Goal: Task Accomplishment & Management: Use online tool/utility

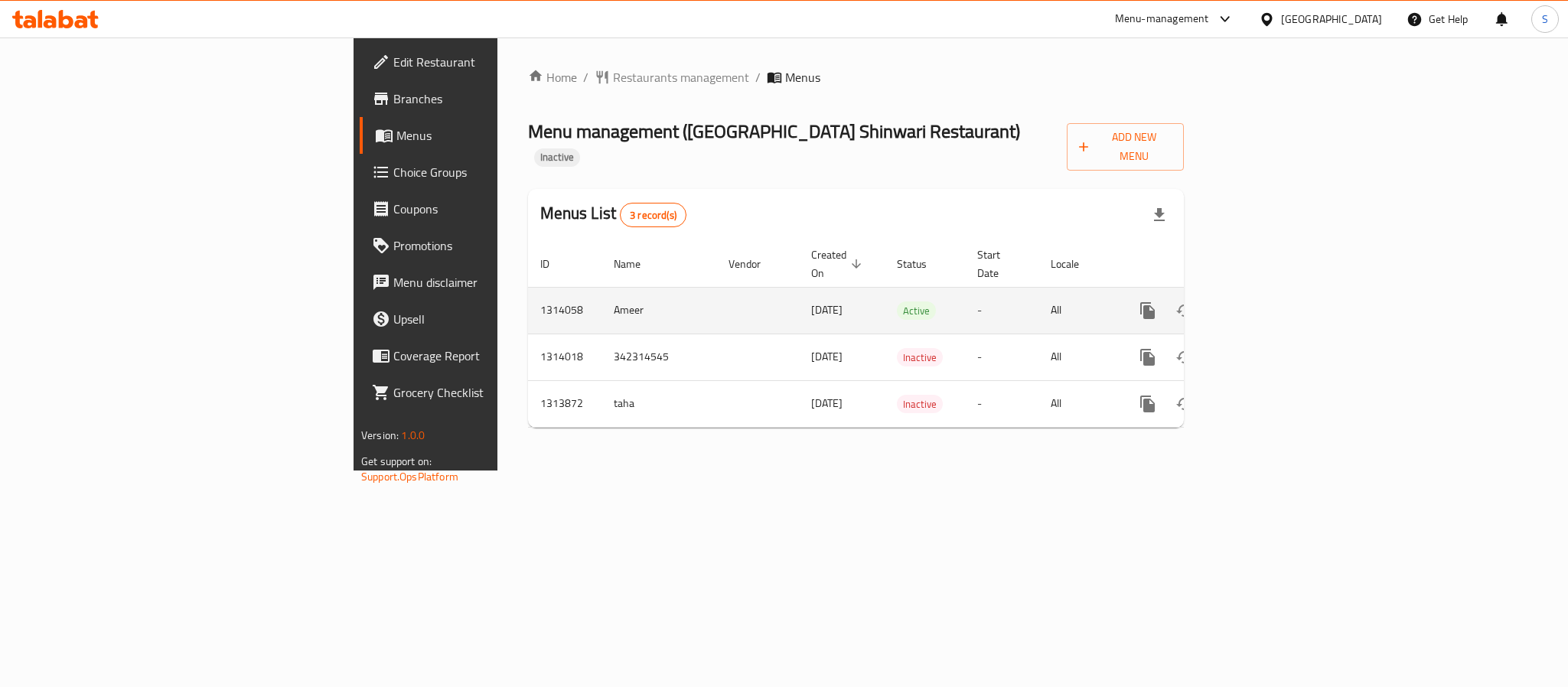
click at [1267, 301] on icon "enhanced table" at bounding box center [1258, 310] width 19 height 19
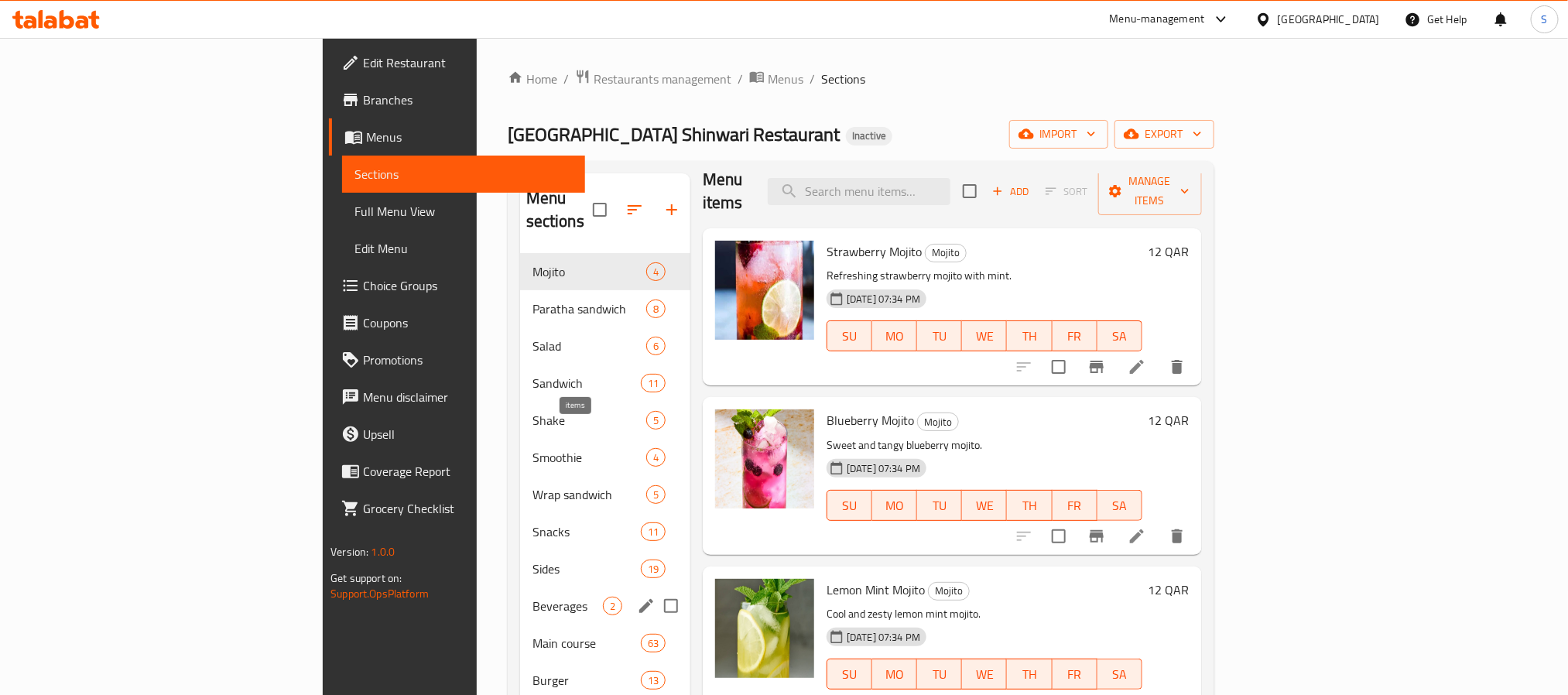
scroll to position [216, 0]
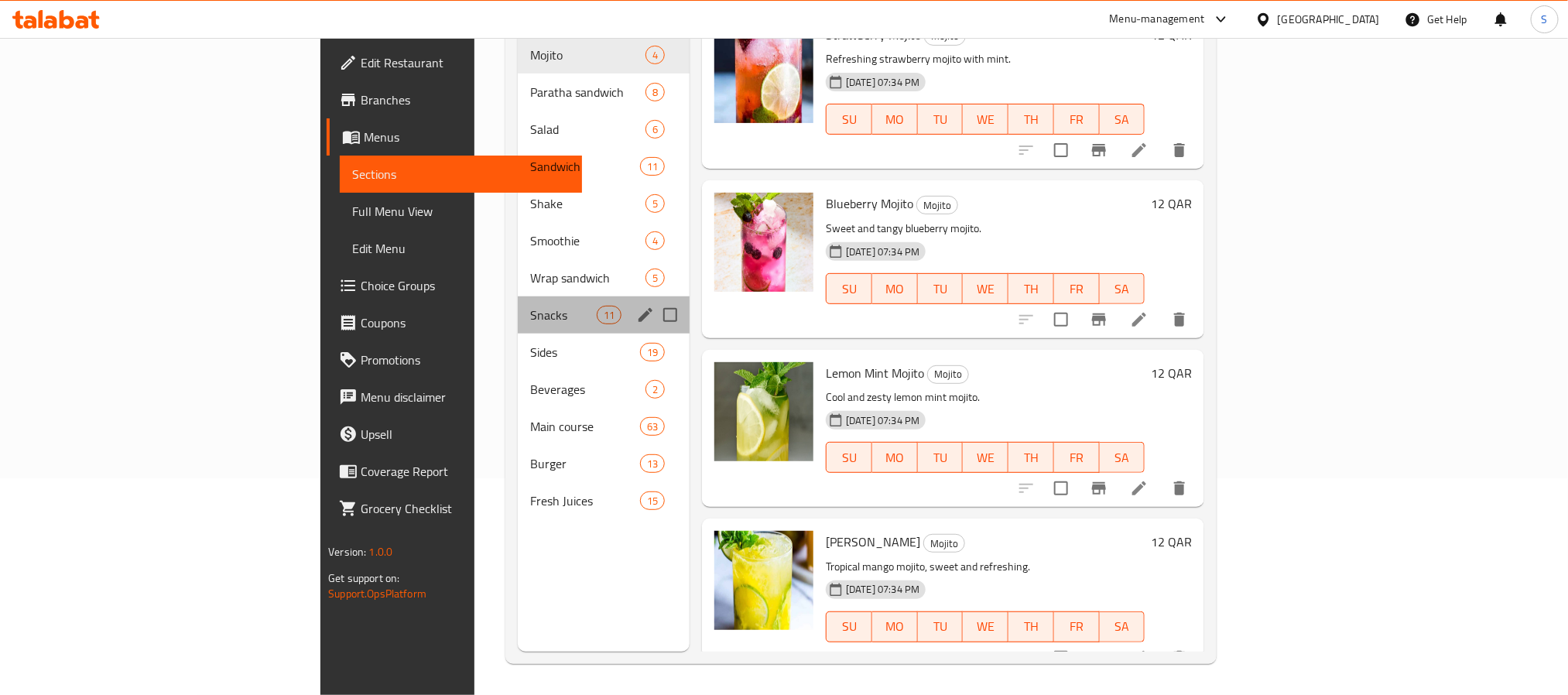
click at [518, 305] on div "Snacks 11" at bounding box center [604, 314] width 172 height 37
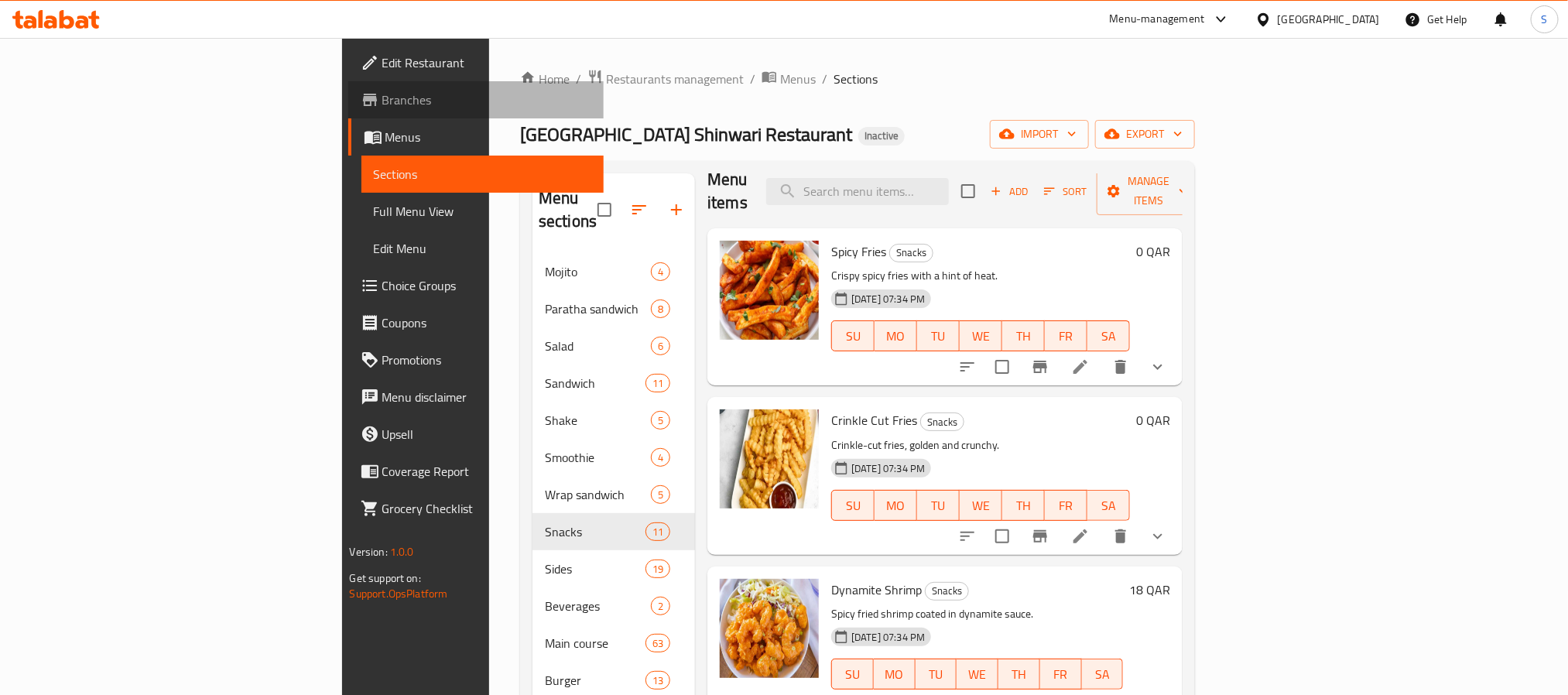
click at [383, 100] on span "Branches" at bounding box center [487, 100] width 209 height 19
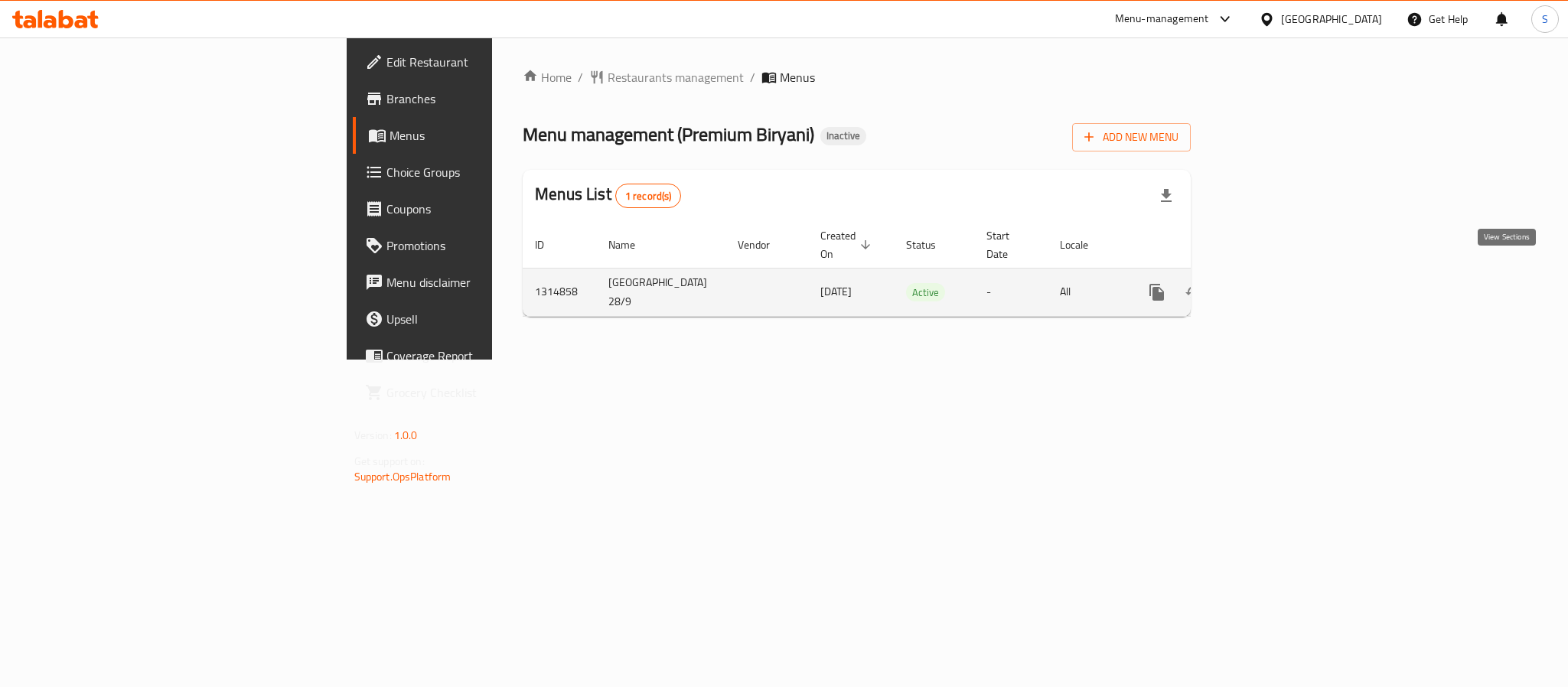
click at [1285, 280] on link "enhanced table" at bounding box center [1267, 292] width 37 height 37
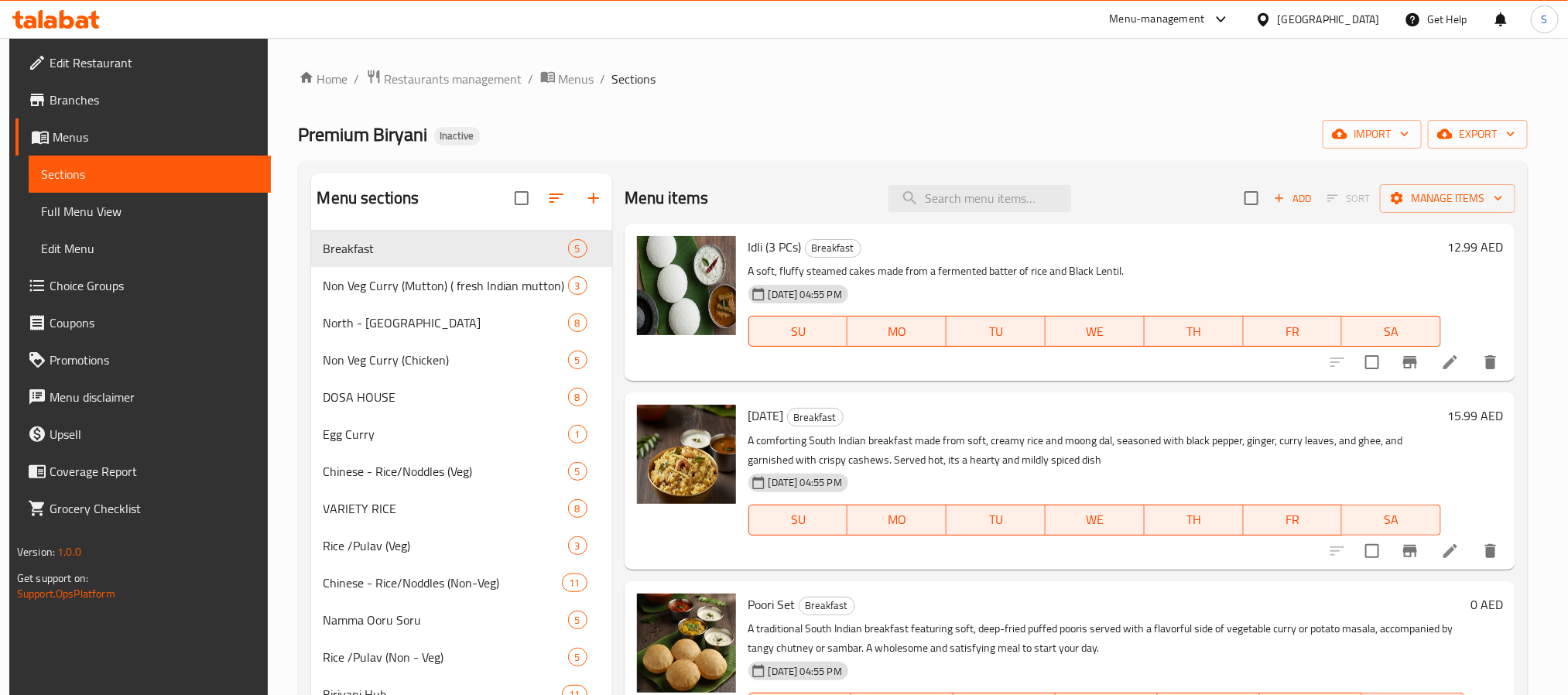
drag, startPoint x: 91, startPoint y: 202, endPoint x: 328, endPoint y: 9, distance: 305.6
click at [91, 202] on span "Full Menu View" at bounding box center [150, 212] width 217 height 19
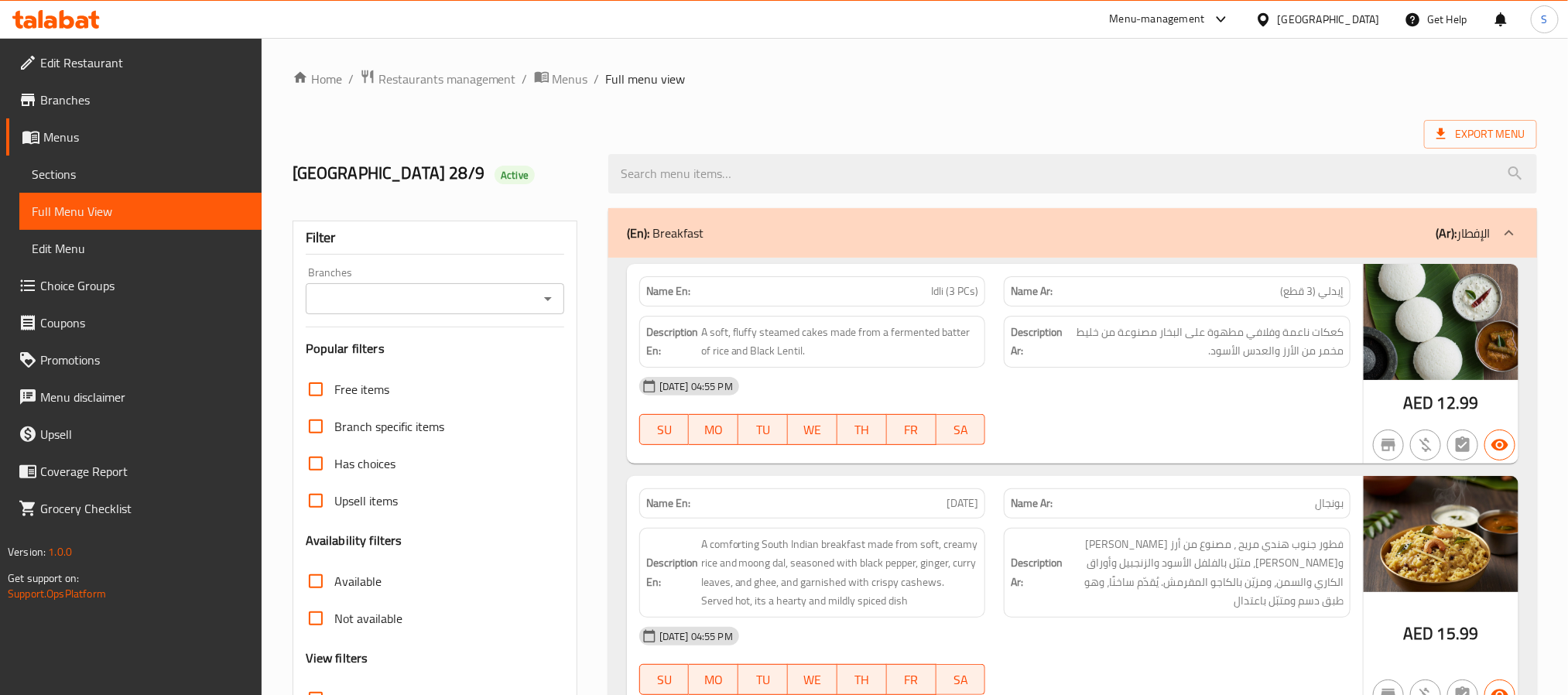
click at [539, 305] on icon "Open" at bounding box center [548, 299] width 19 height 19
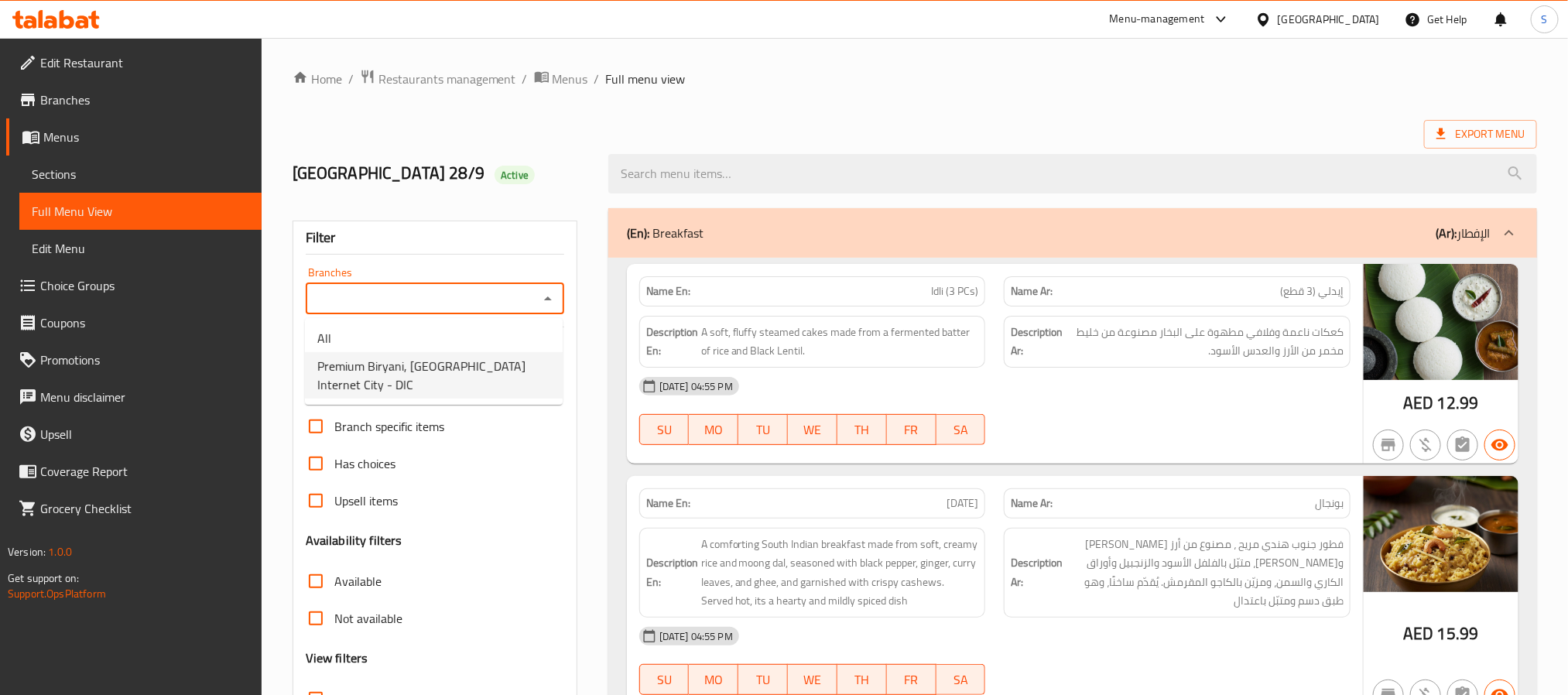
click at [527, 368] on span "Premium Biryani, [GEOGRAPHIC_DATA] Internet City - DIC" at bounding box center [434, 375] width 233 height 37
type input "Premium Biryani, [GEOGRAPHIC_DATA] Internet City - DIC"
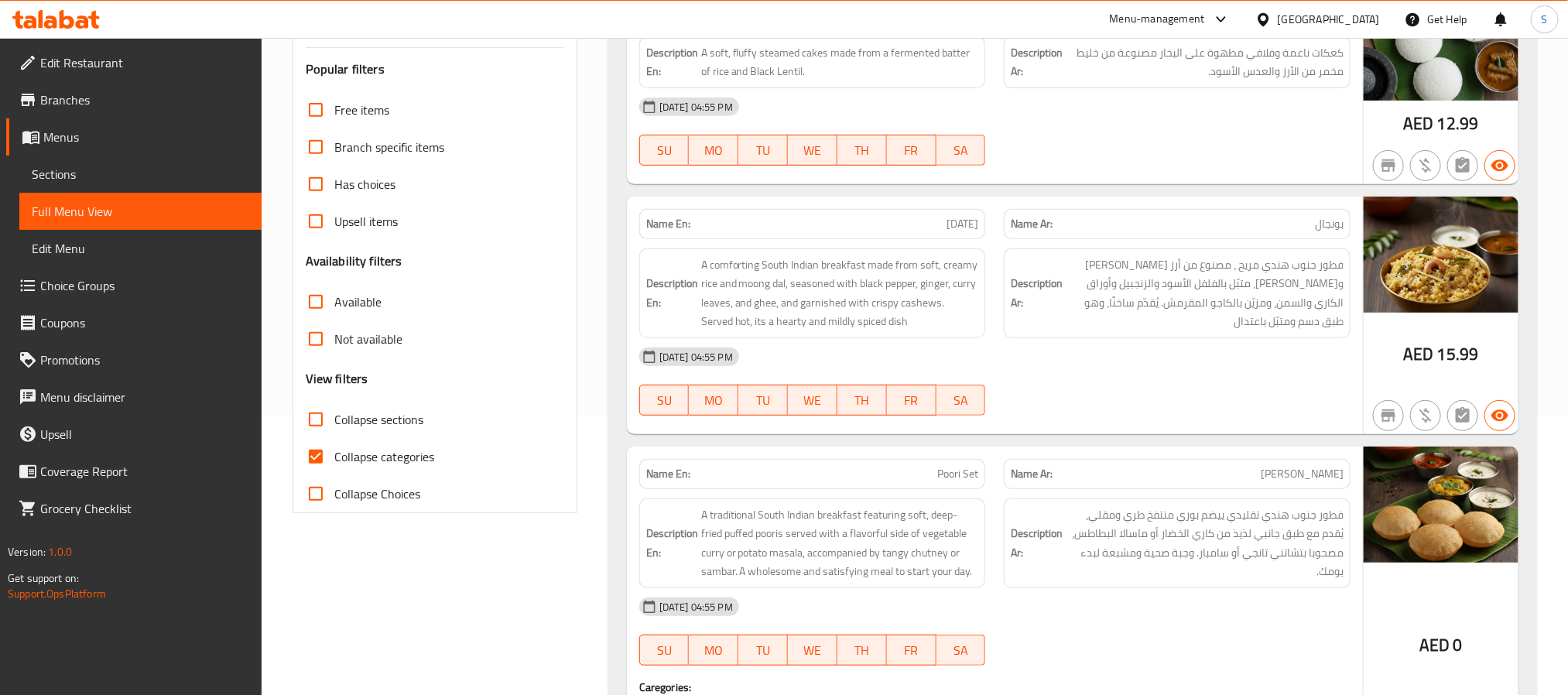
scroll to position [282, 0]
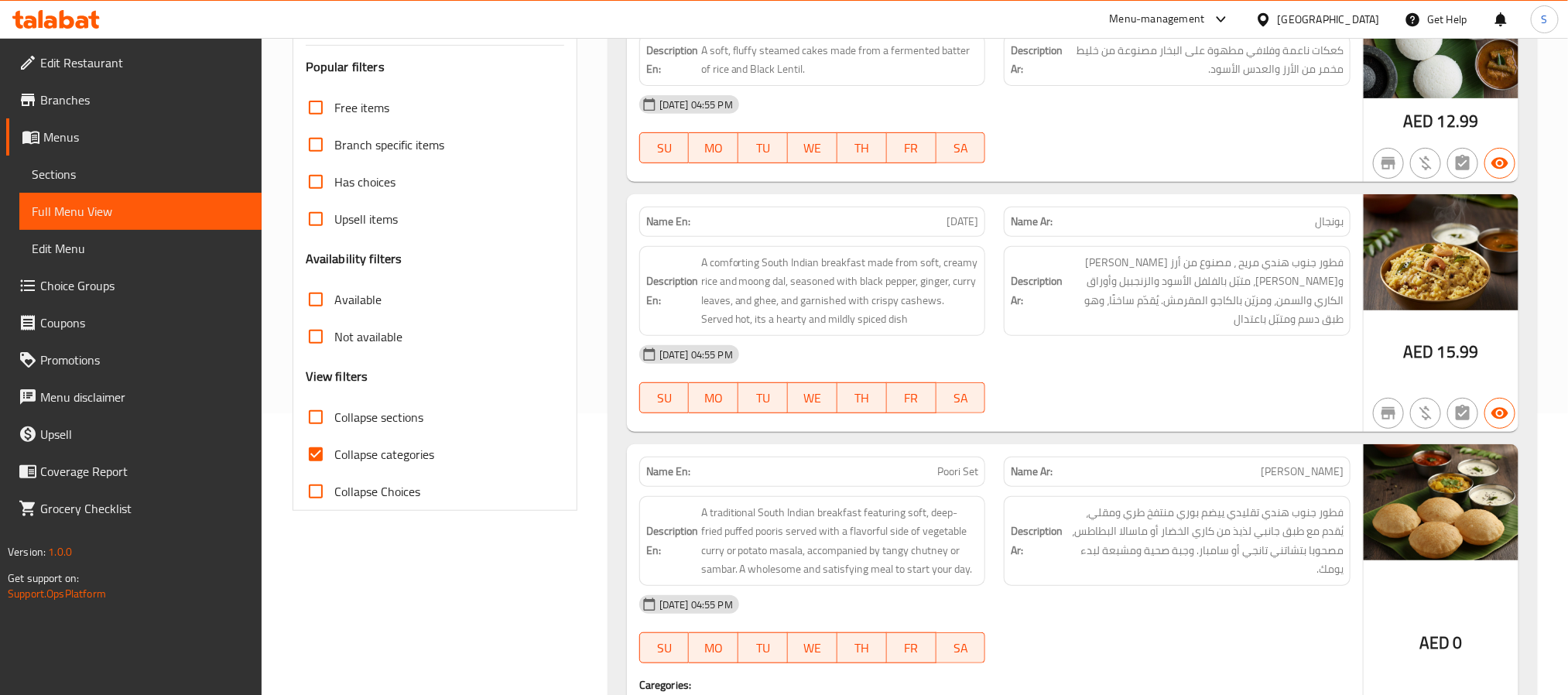
click at [313, 462] on input "Collapse categories" at bounding box center [315, 453] width 37 height 37
checkbox input "false"
click at [312, 299] on input "Available" at bounding box center [315, 299] width 37 height 37
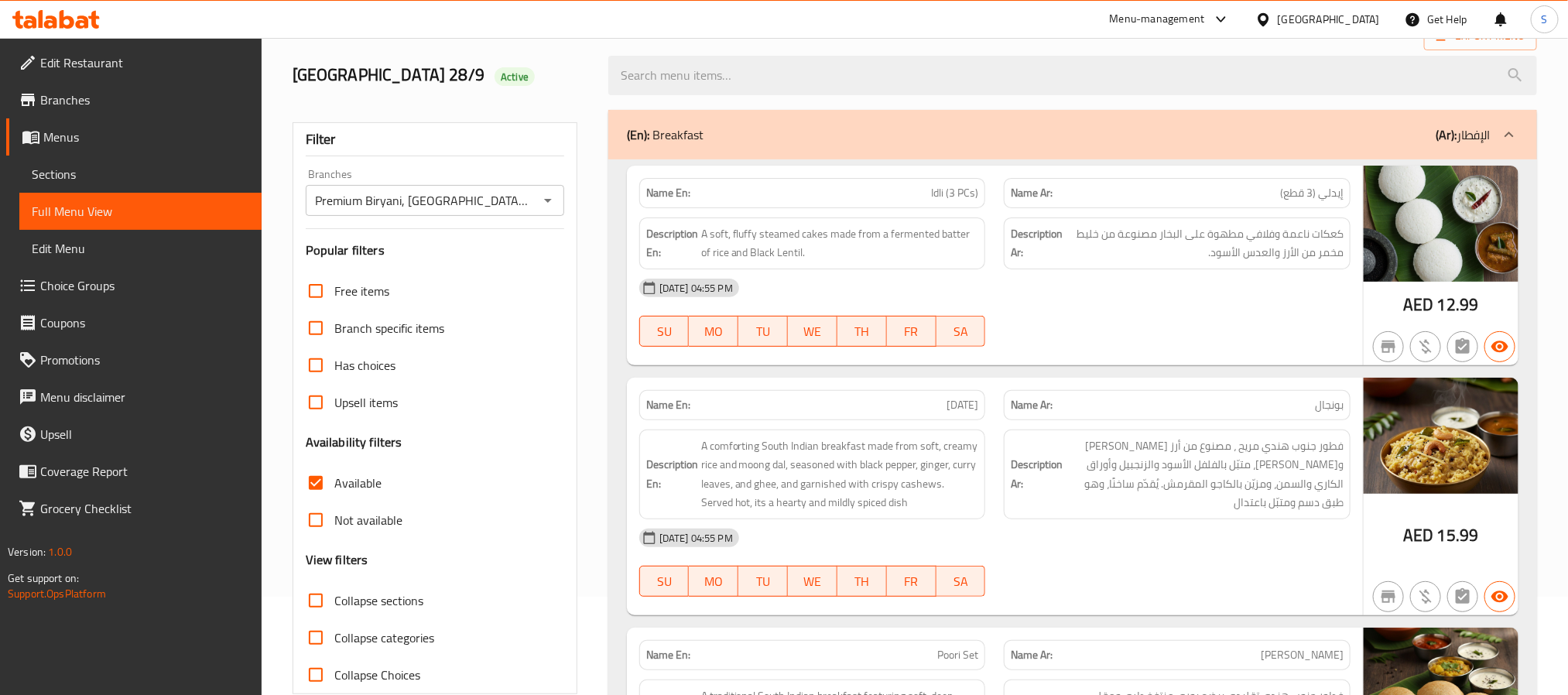
scroll to position [121, 0]
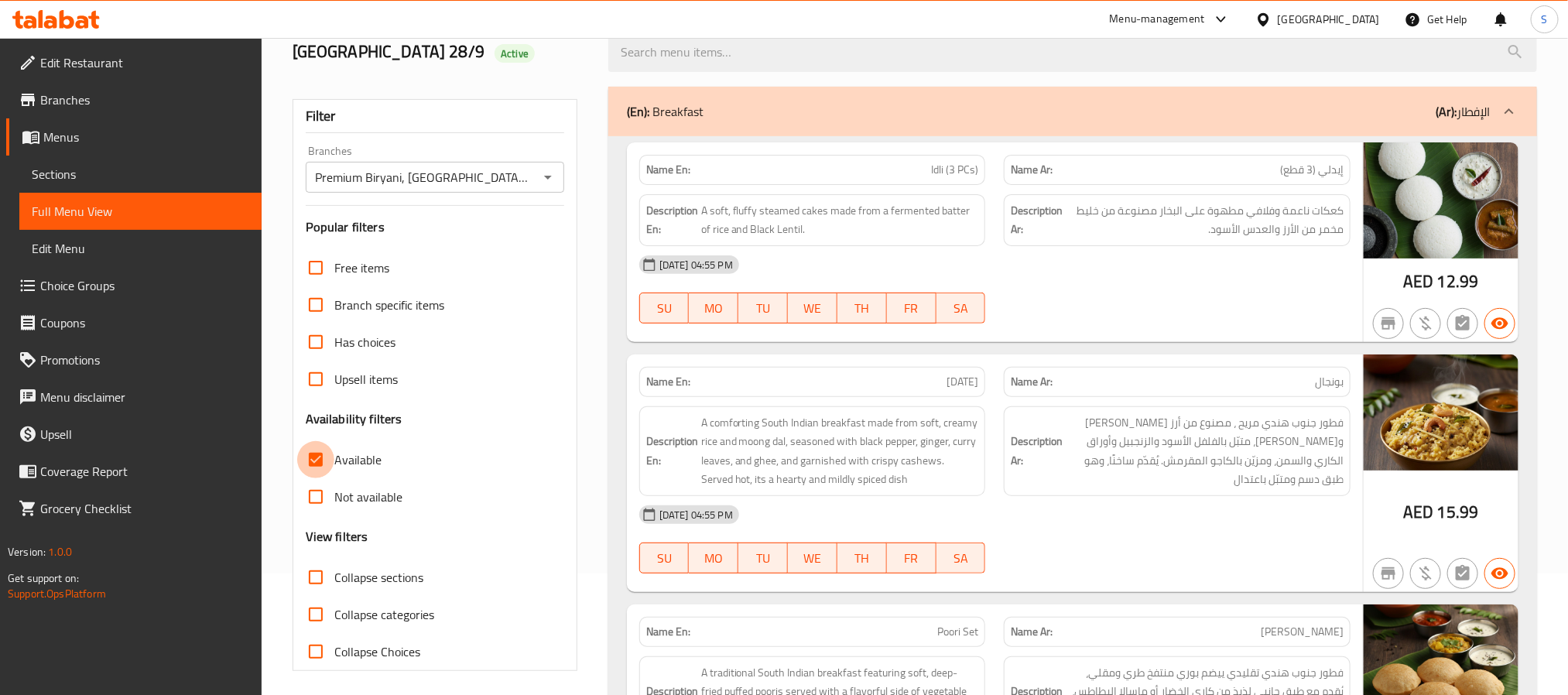
click at [313, 469] on input "Available" at bounding box center [315, 459] width 37 height 37
checkbox input "false"
click at [309, 497] on input "Not available" at bounding box center [315, 496] width 37 height 37
checkbox input "true"
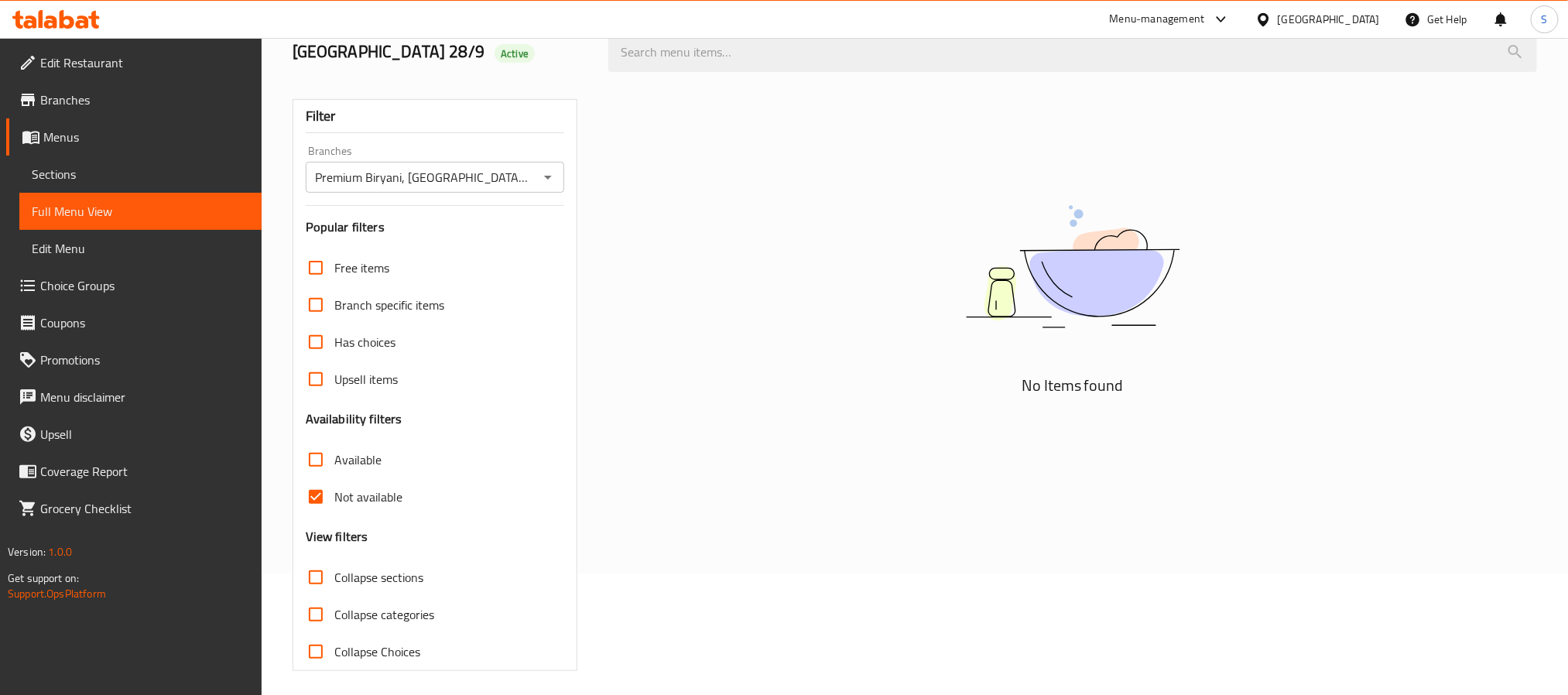
click at [321, 490] on input "Not available" at bounding box center [315, 496] width 37 height 37
click at [118, 194] on link "Full Menu View" at bounding box center [141, 211] width 243 height 37
click at [117, 165] on span "Sections" at bounding box center [140, 174] width 217 height 19
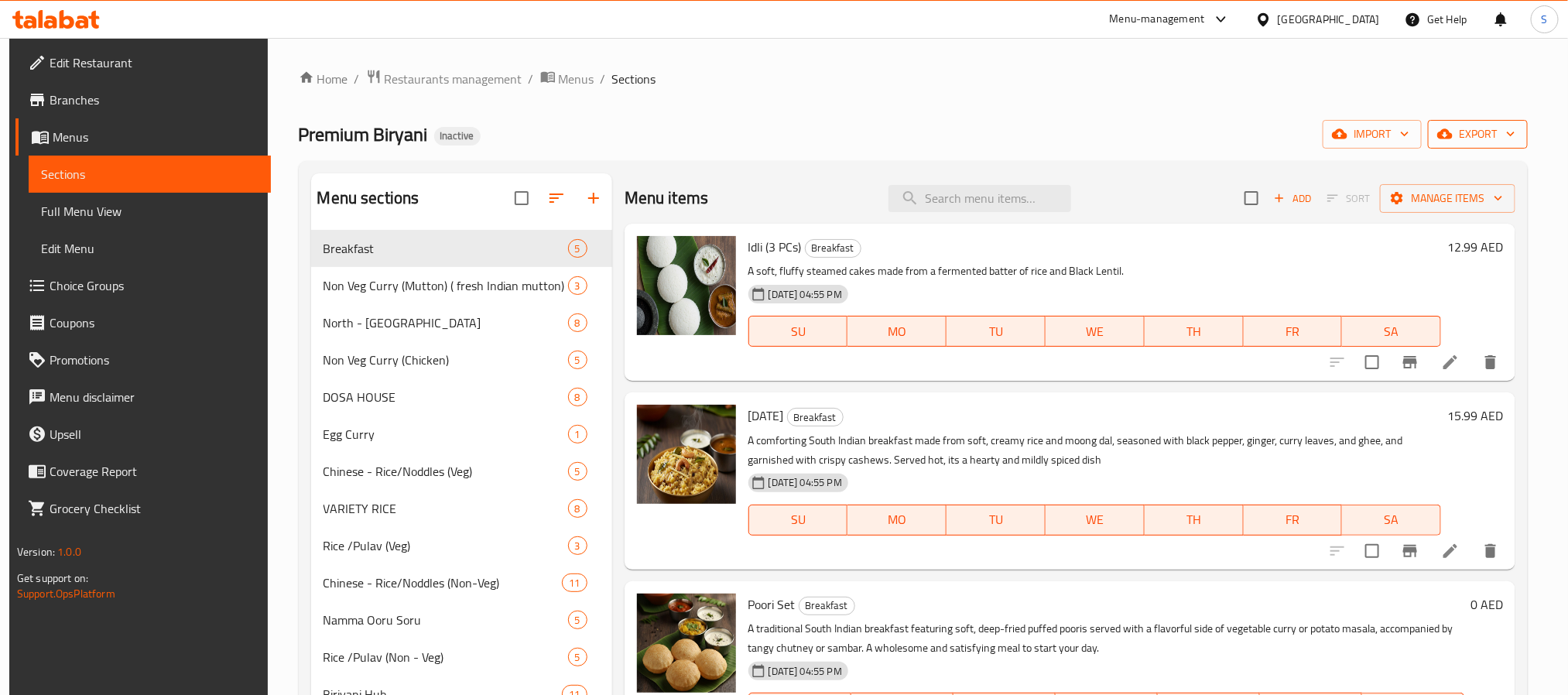
click at [1511, 126] on span "export" at bounding box center [1477, 134] width 75 height 20
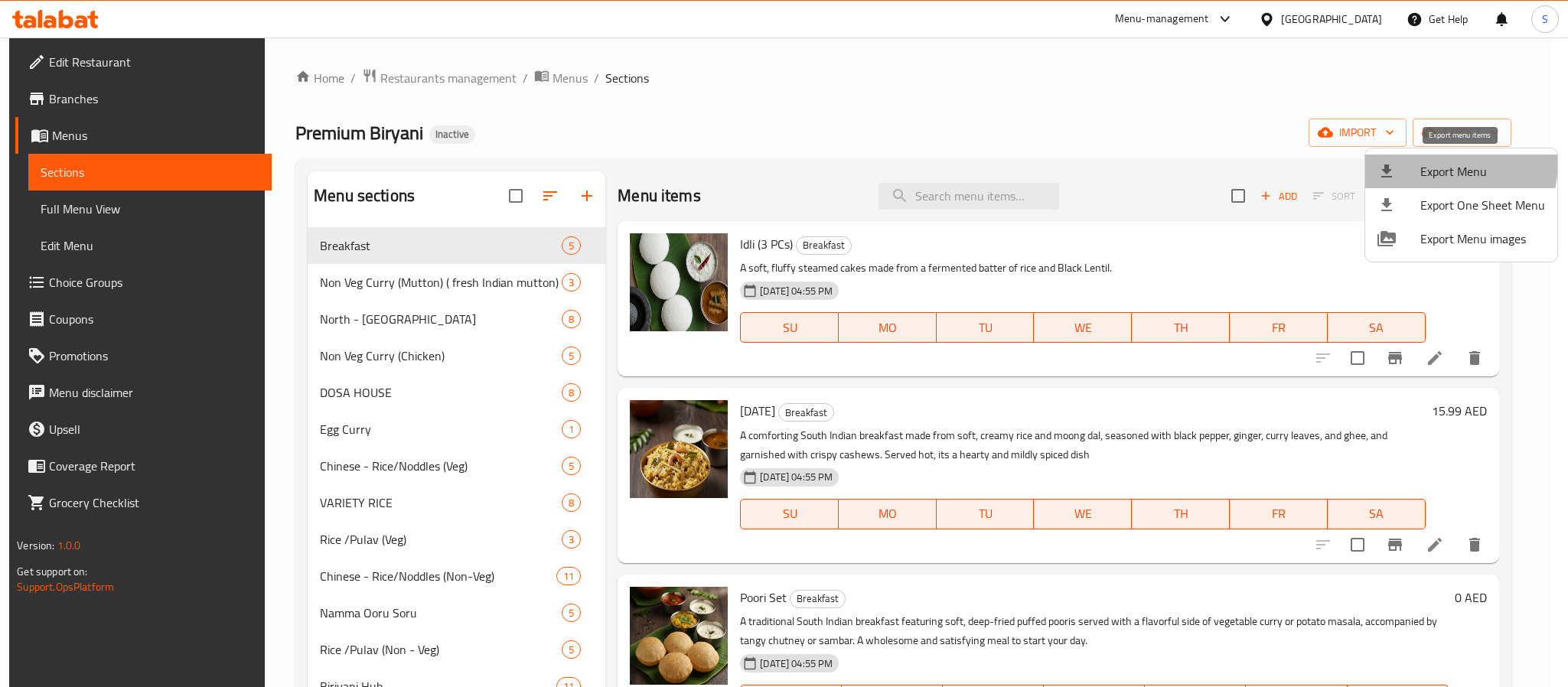
click at [1430, 162] on span "Export Menu" at bounding box center [1482, 171] width 125 height 19
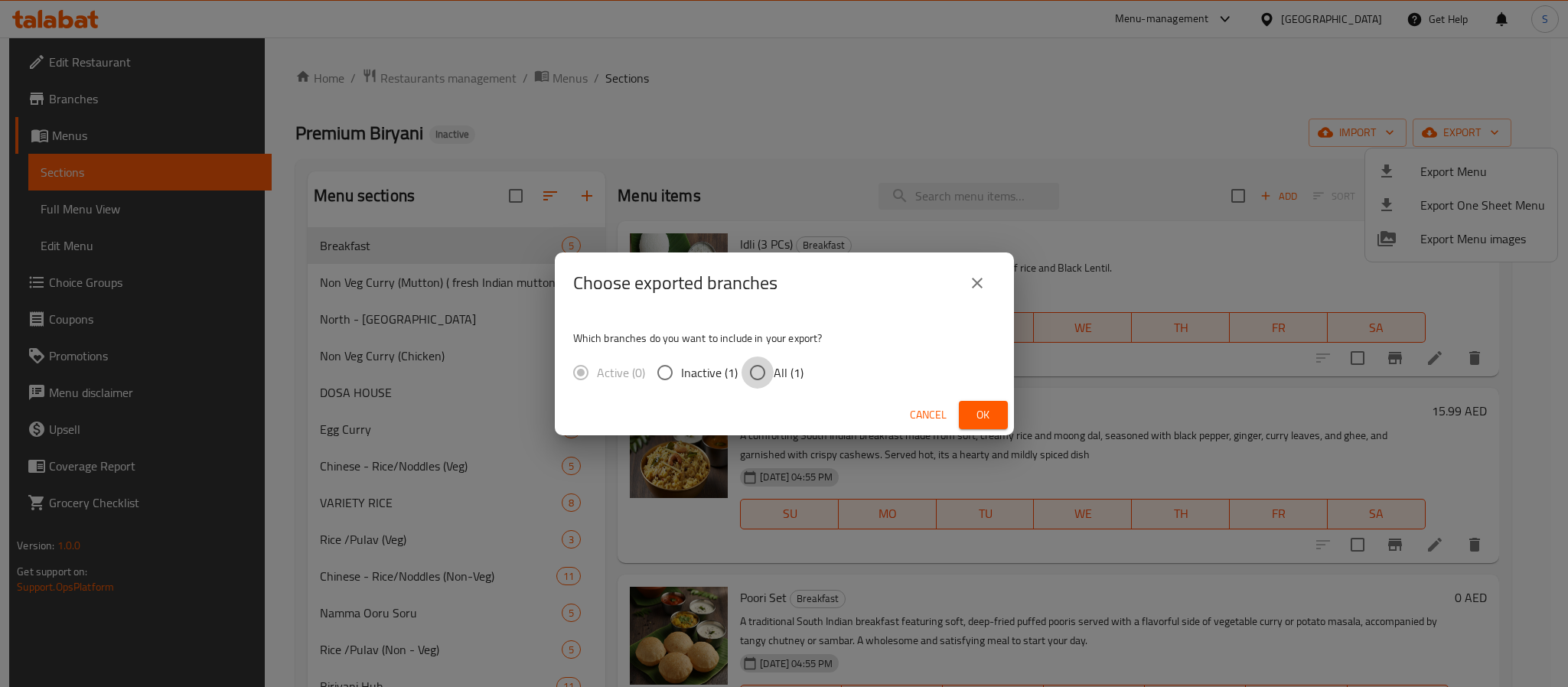
click at [758, 374] on input "All (1)" at bounding box center [757, 372] width 32 height 32
radio input "true"
click at [979, 407] on span "Ok" at bounding box center [983, 415] width 24 height 19
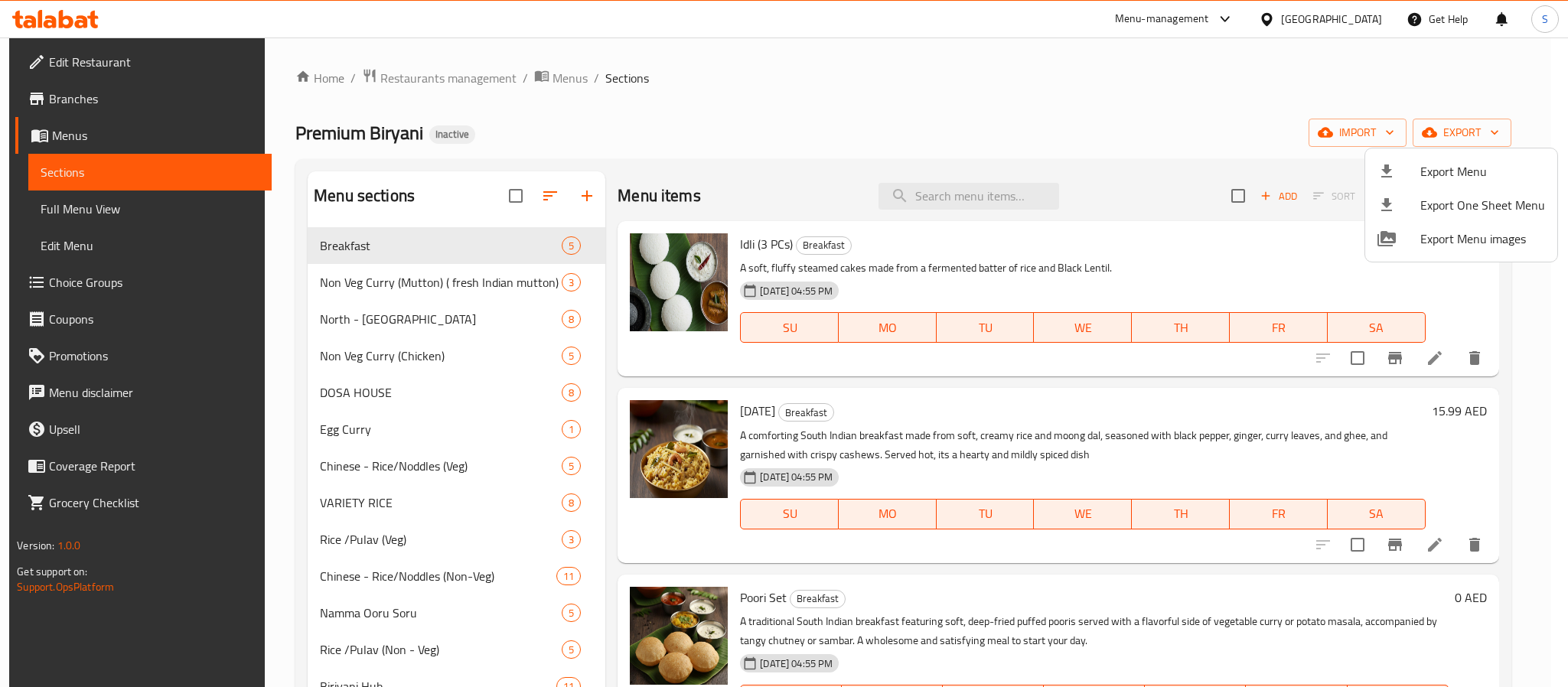
click at [916, 96] on div at bounding box center [784, 343] width 1568 height 687
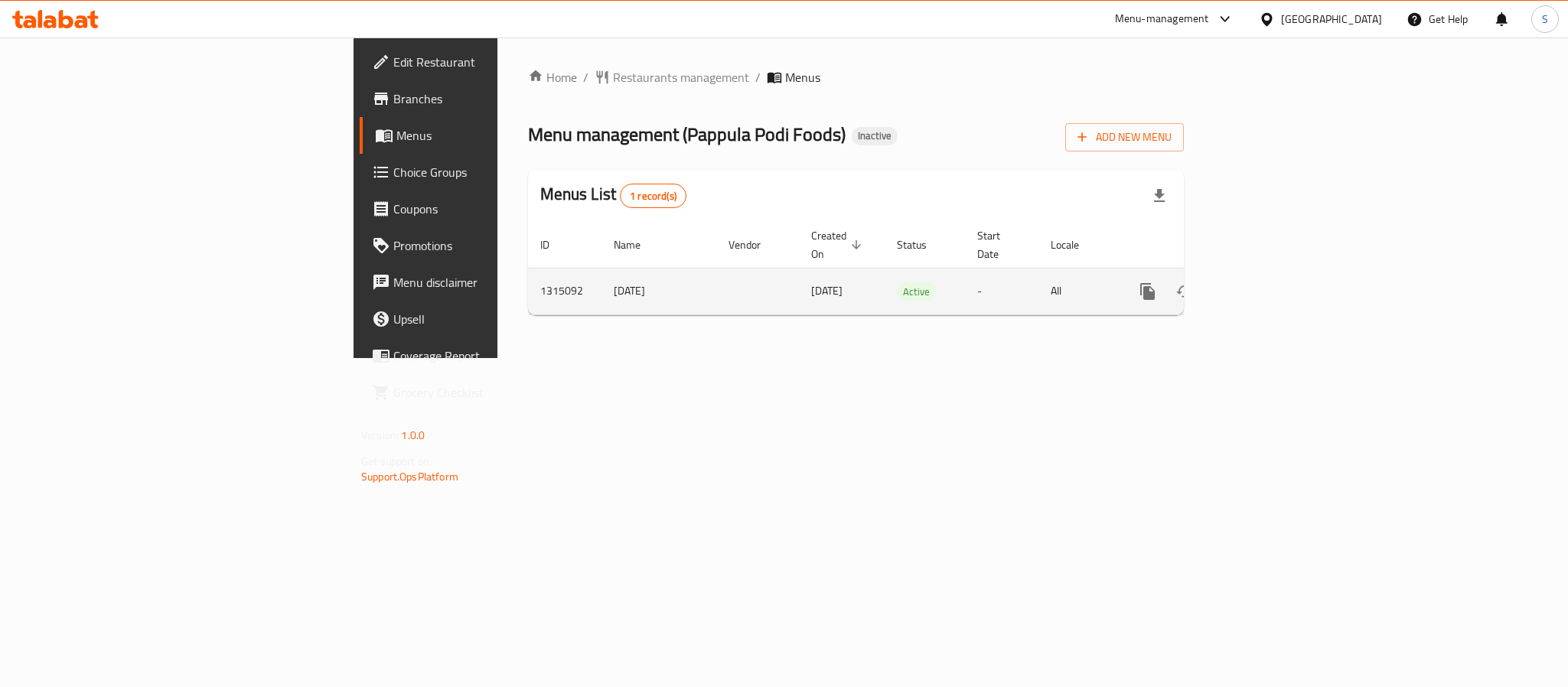
click at [1267, 282] on icon "enhanced table" at bounding box center [1258, 292] width 19 height 19
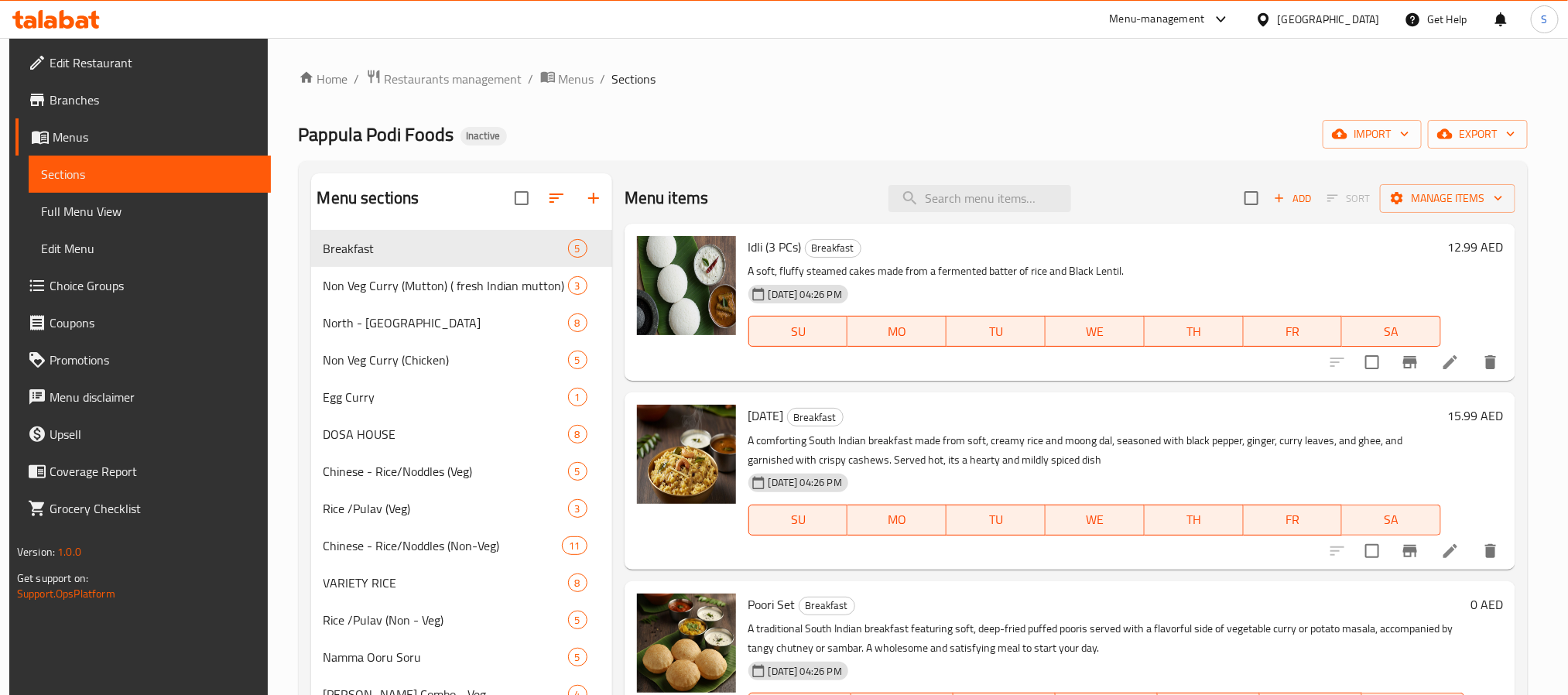
drag, startPoint x: 131, startPoint y: 221, endPoint x: 888, endPoint y: 8, distance: 786.4
click at [131, 221] on link "Full Menu View" at bounding box center [150, 211] width 243 height 37
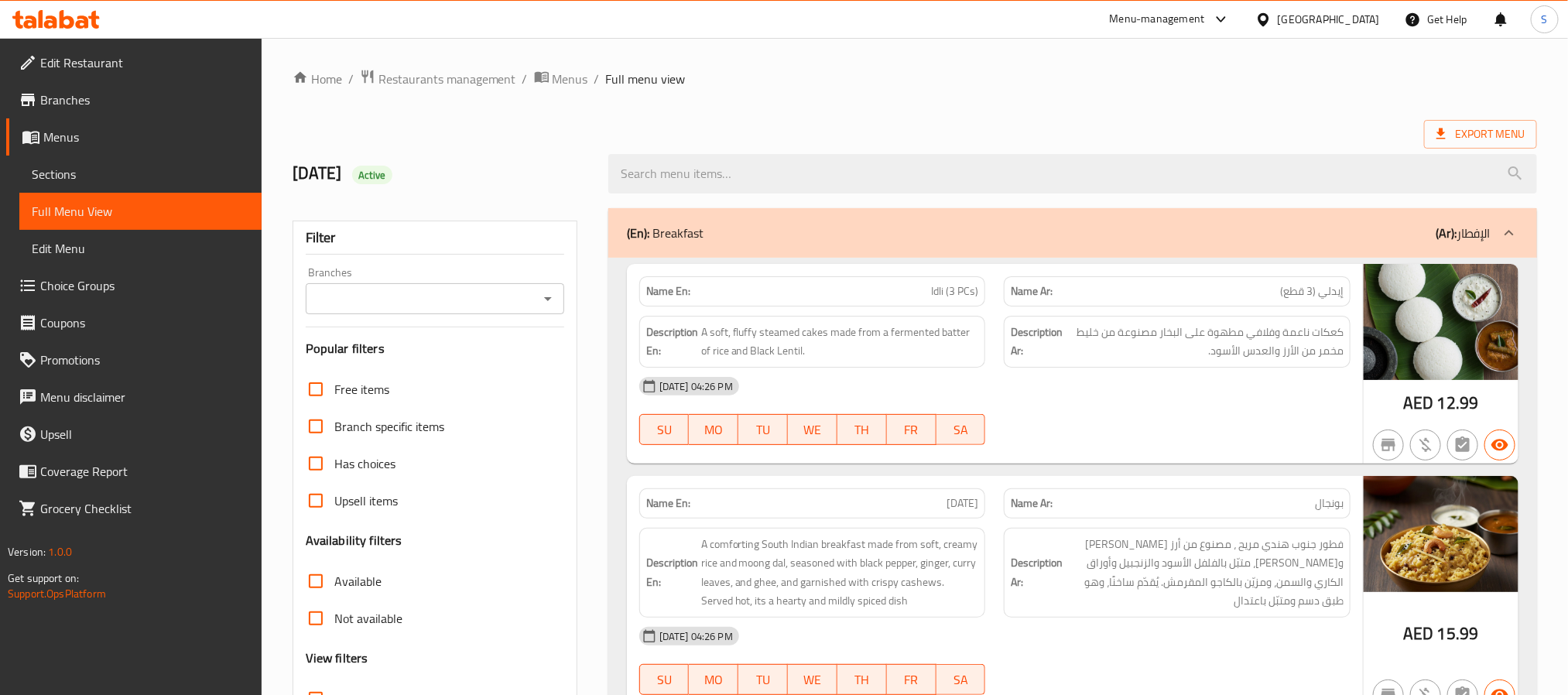
click at [544, 301] on icon "Open" at bounding box center [548, 299] width 19 height 19
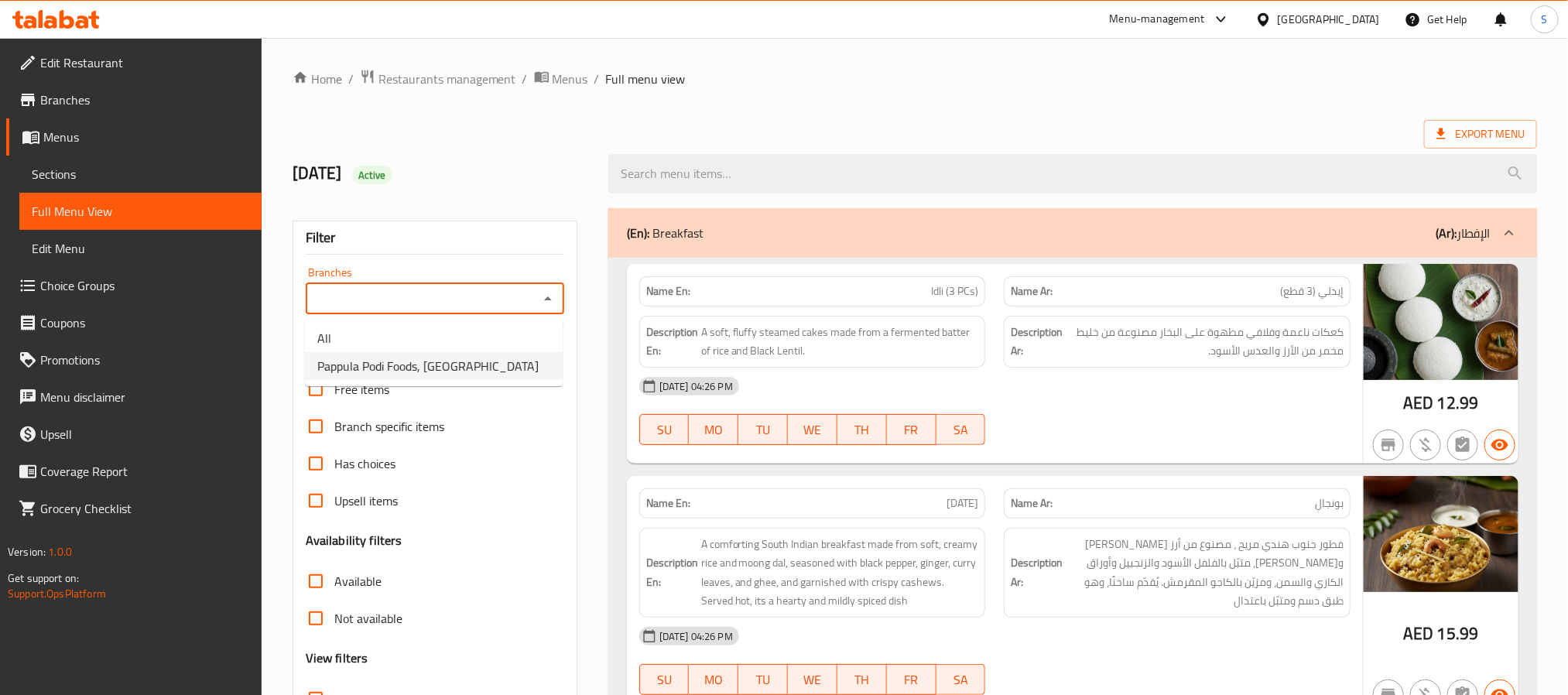
click at [499, 362] on span "Pappula Podi Foods, International City" at bounding box center [428, 366] width 221 height 19
type input "Pappula Podi Foods, International City"
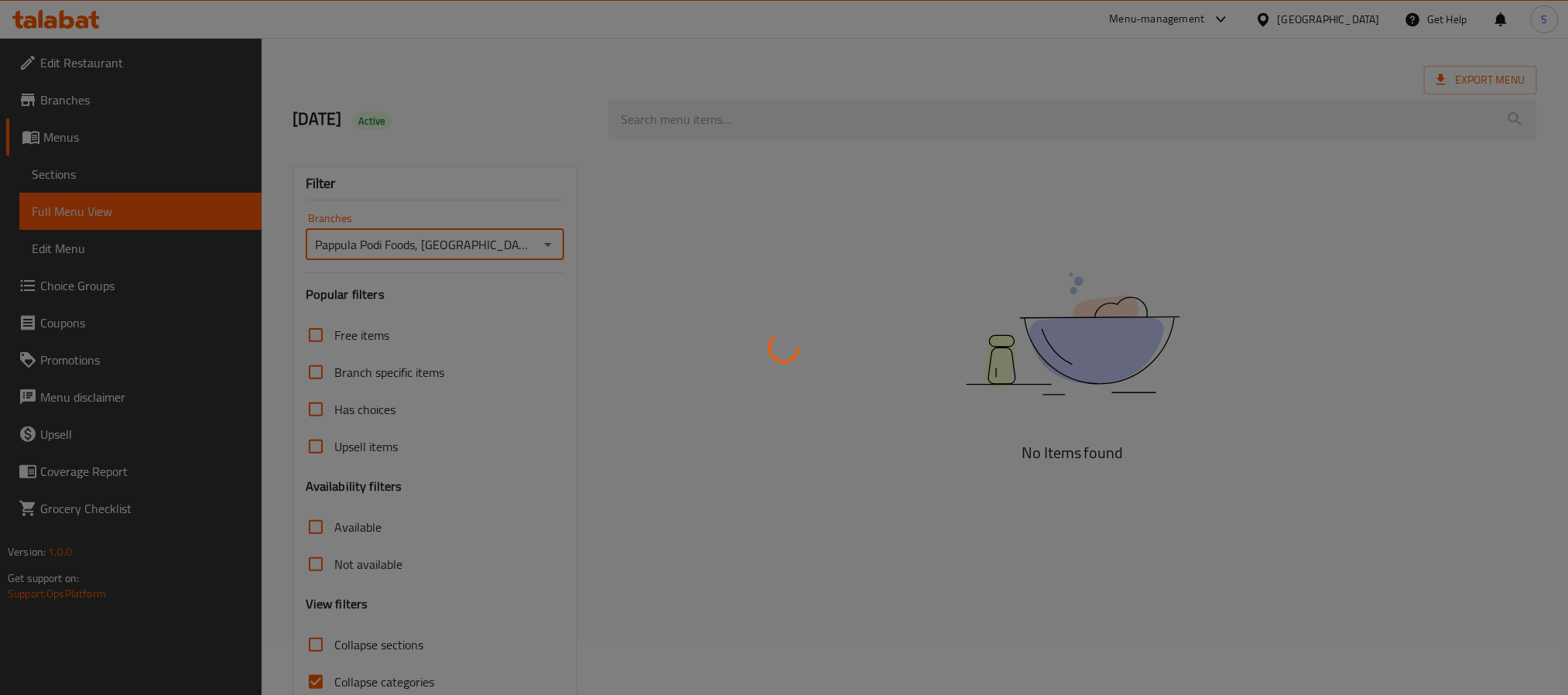
scroll to position [130, 0]
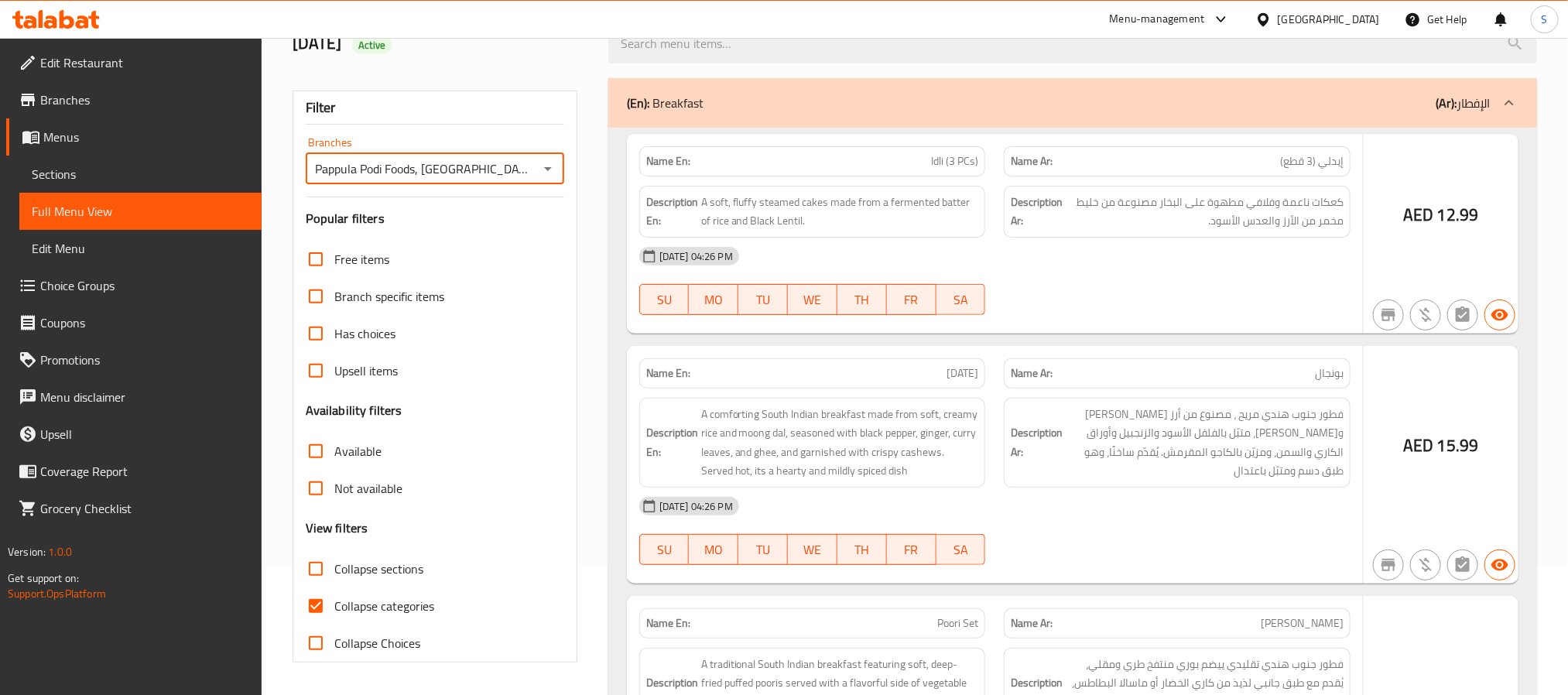
click at [318, 604] on div at bounding box center [784, 347] width 1568 height 695
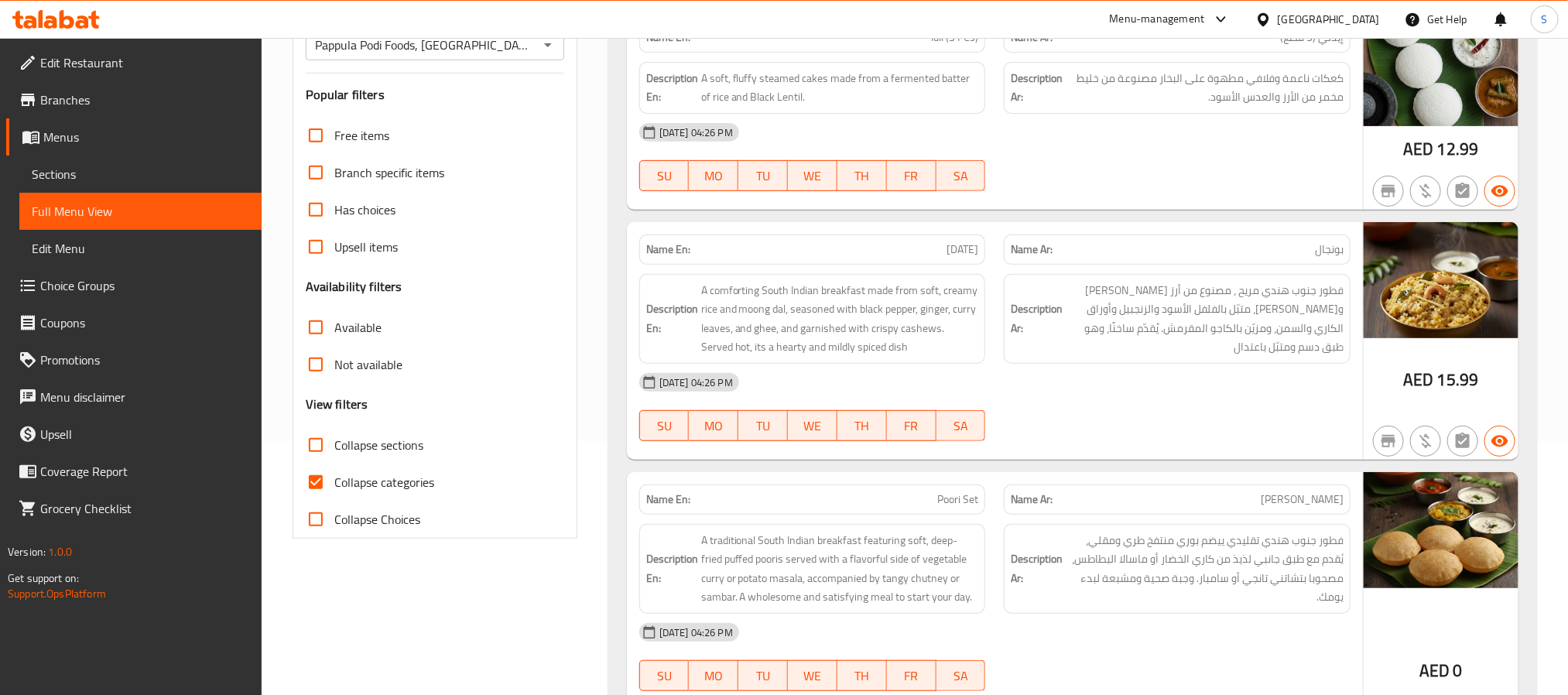
scroll to position [316, 0]
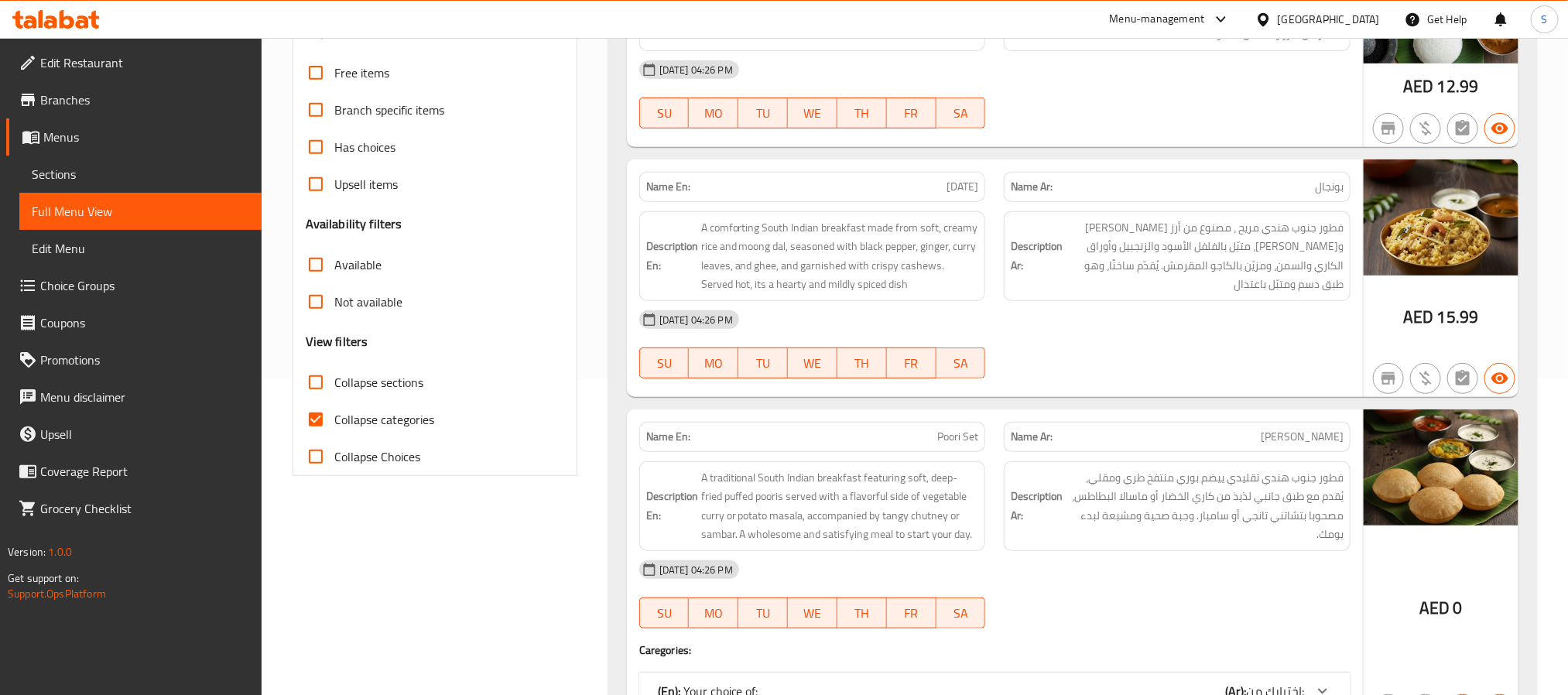
click at [307, 425] on input "Collapse categories" at bounding box center [315, 419] width 37 height 37
checkbox input "false"
click at [313, 263] on input "Available" at bounding box center [315, 264] width 37 height 37
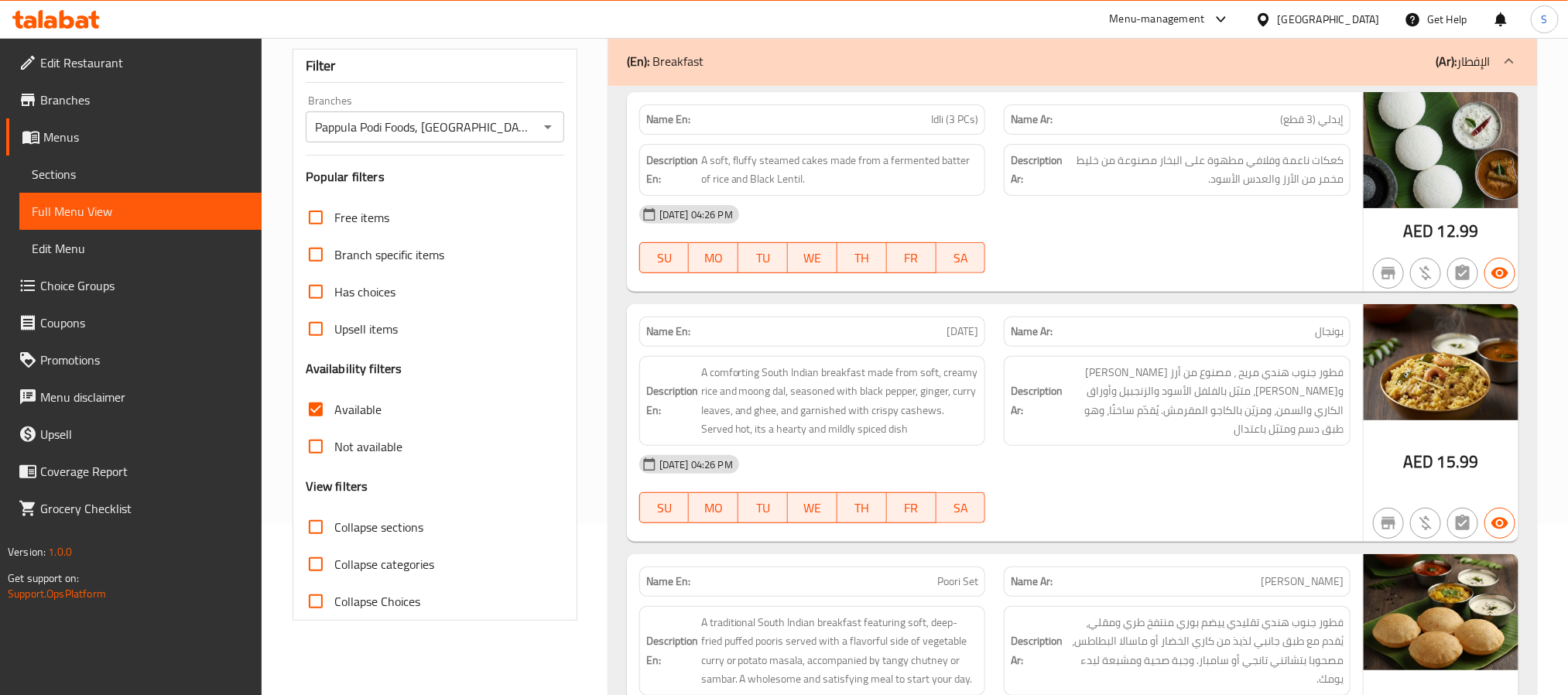
scroll to position [0, 0]
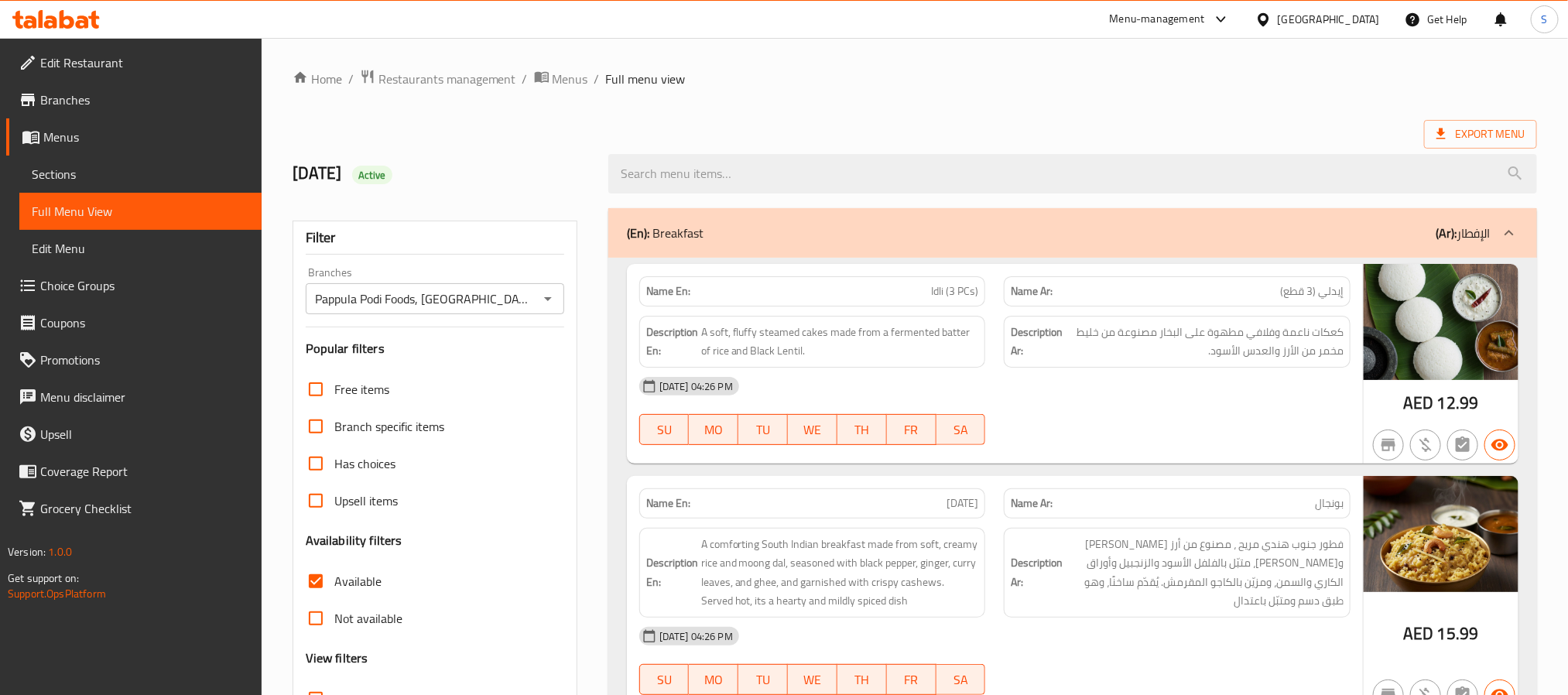
click at [677, 299] on strong "Name En:" at bounding box center [669, 291] width 44 height 17
copy strong "Name En:"
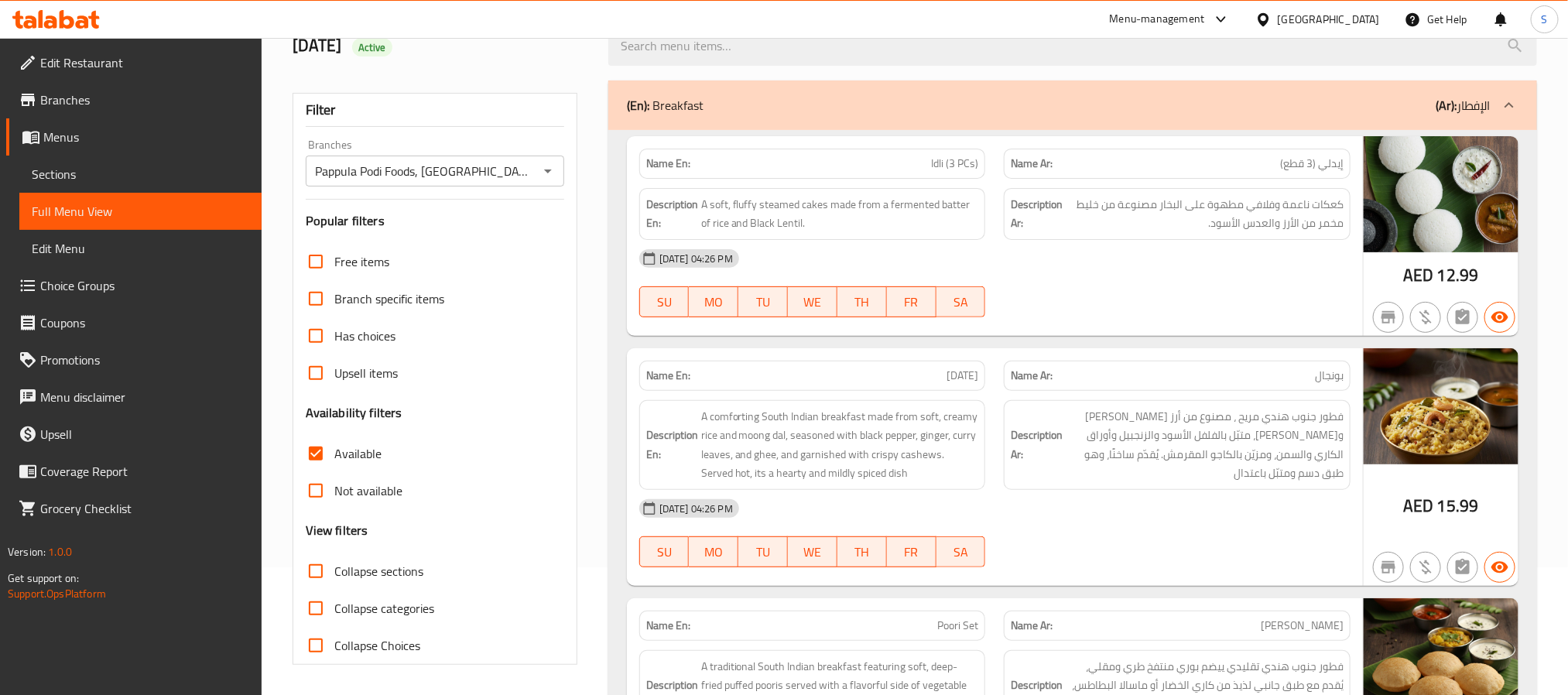
scroll to position [131, 0]
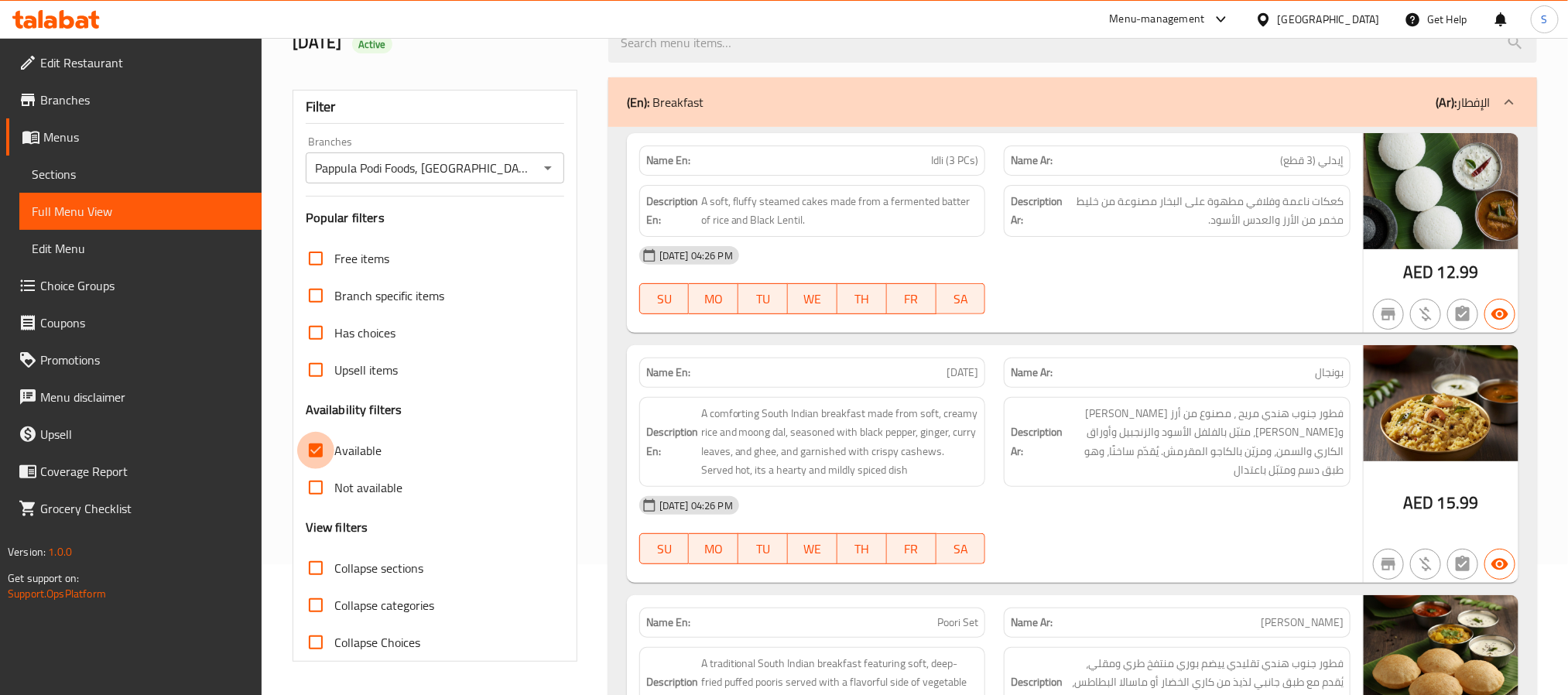
click at [316, 455] on input "Available" at bounding box center [315, 449] width 37 height 37
checkbox input "false"
click at [312, 490] on input "Not available" at bounding box center [315, 487] width 37 height 37
checkbox input "true"
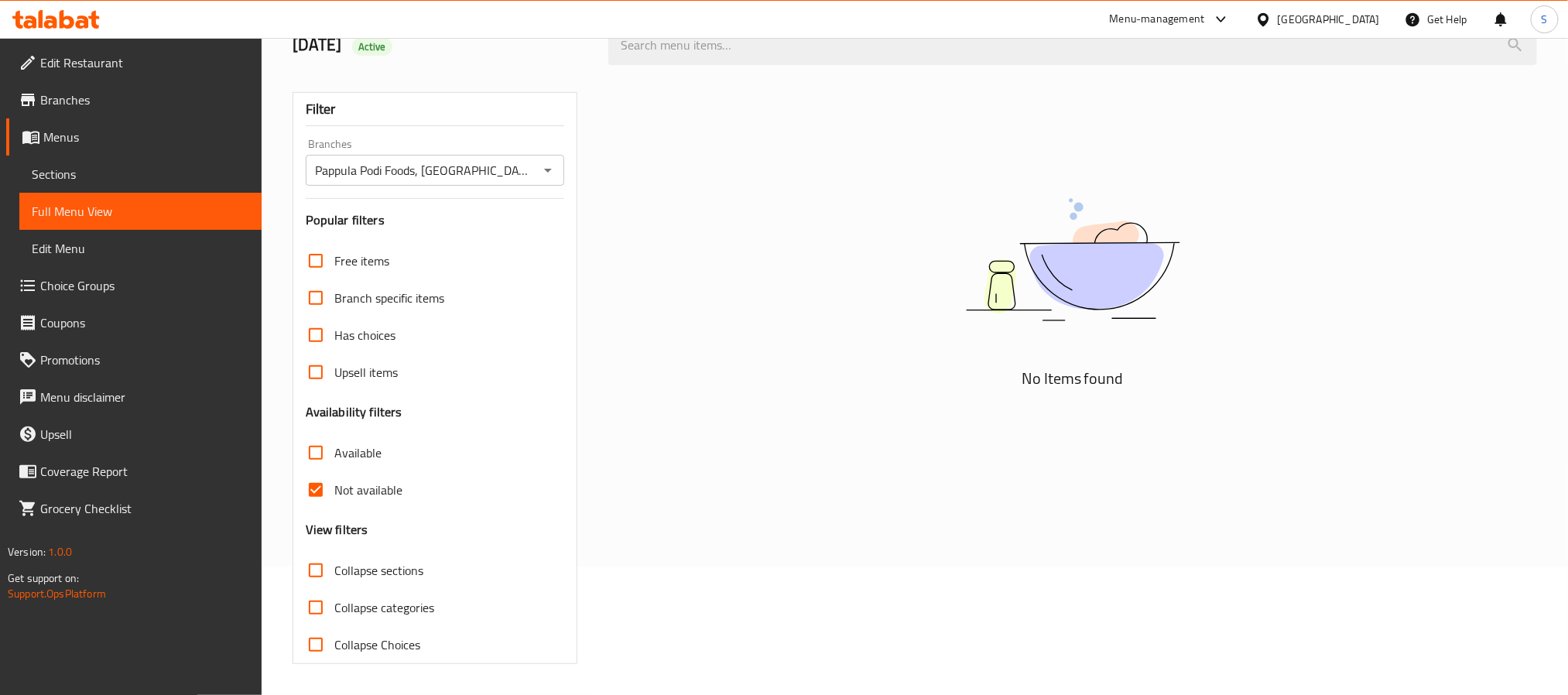
scroll to position [130, 0]
click at [110, 169] on span "Sections" at bounding box center [140, 174] width 217 height 19
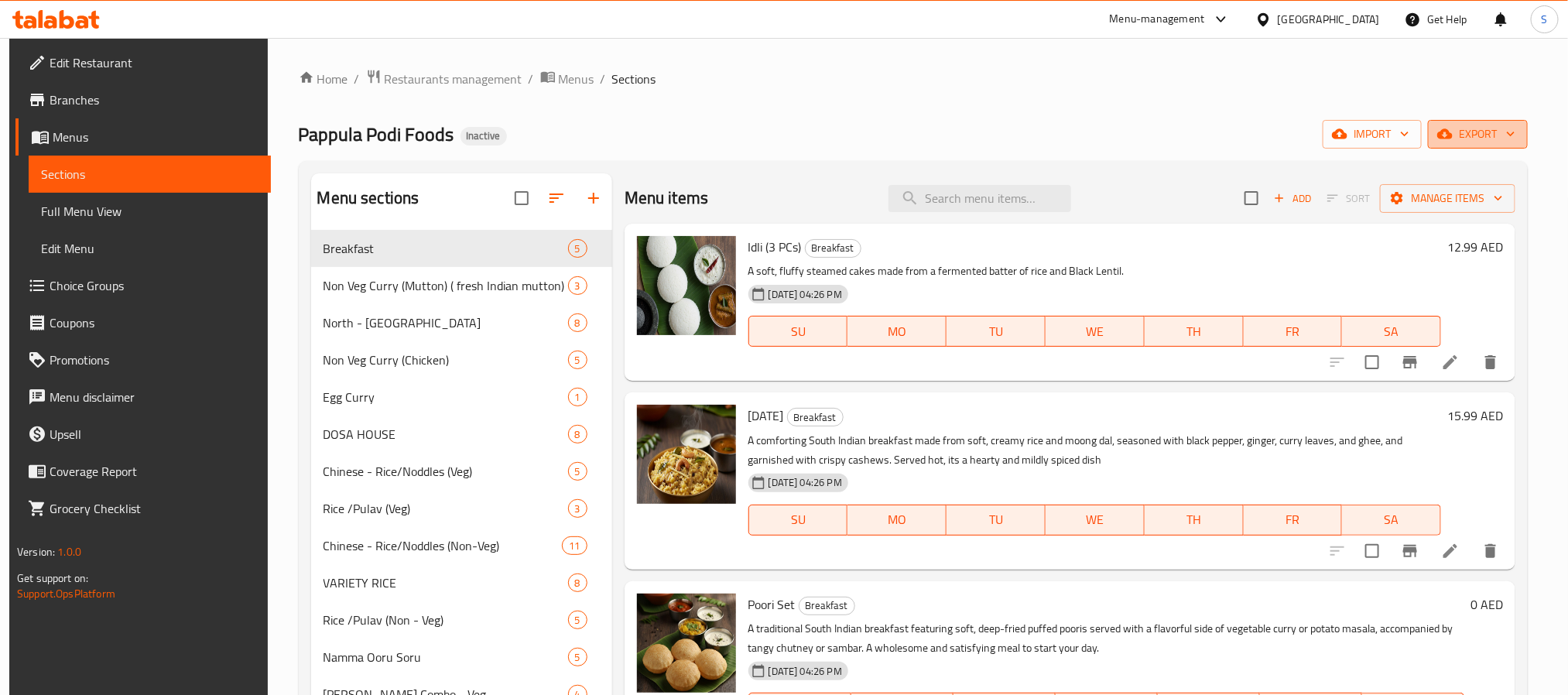
click at [1461, 125] on span "export" at bounding box center [1477, 134] width 75 height 20
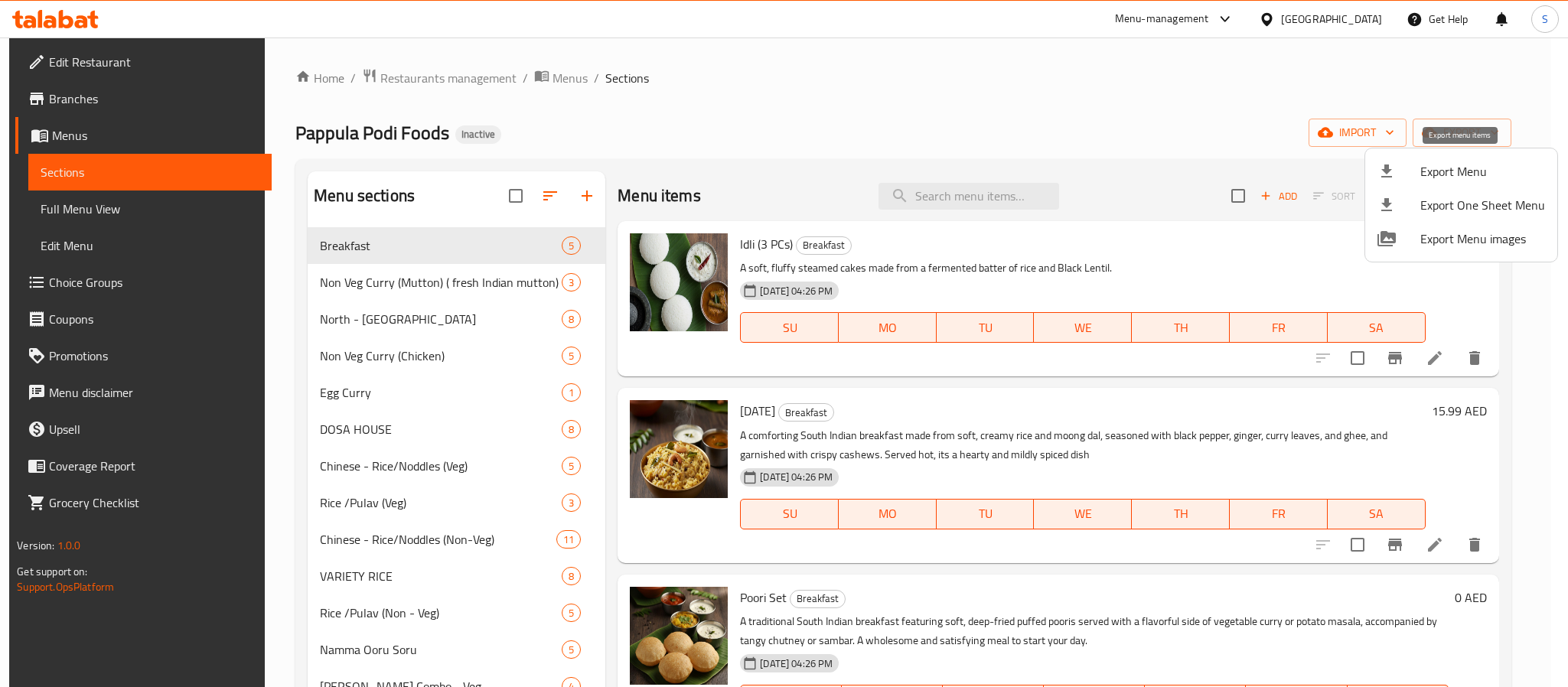
click at [1401, 179] on div at bounding box center [1398, 171] width 43 height 19
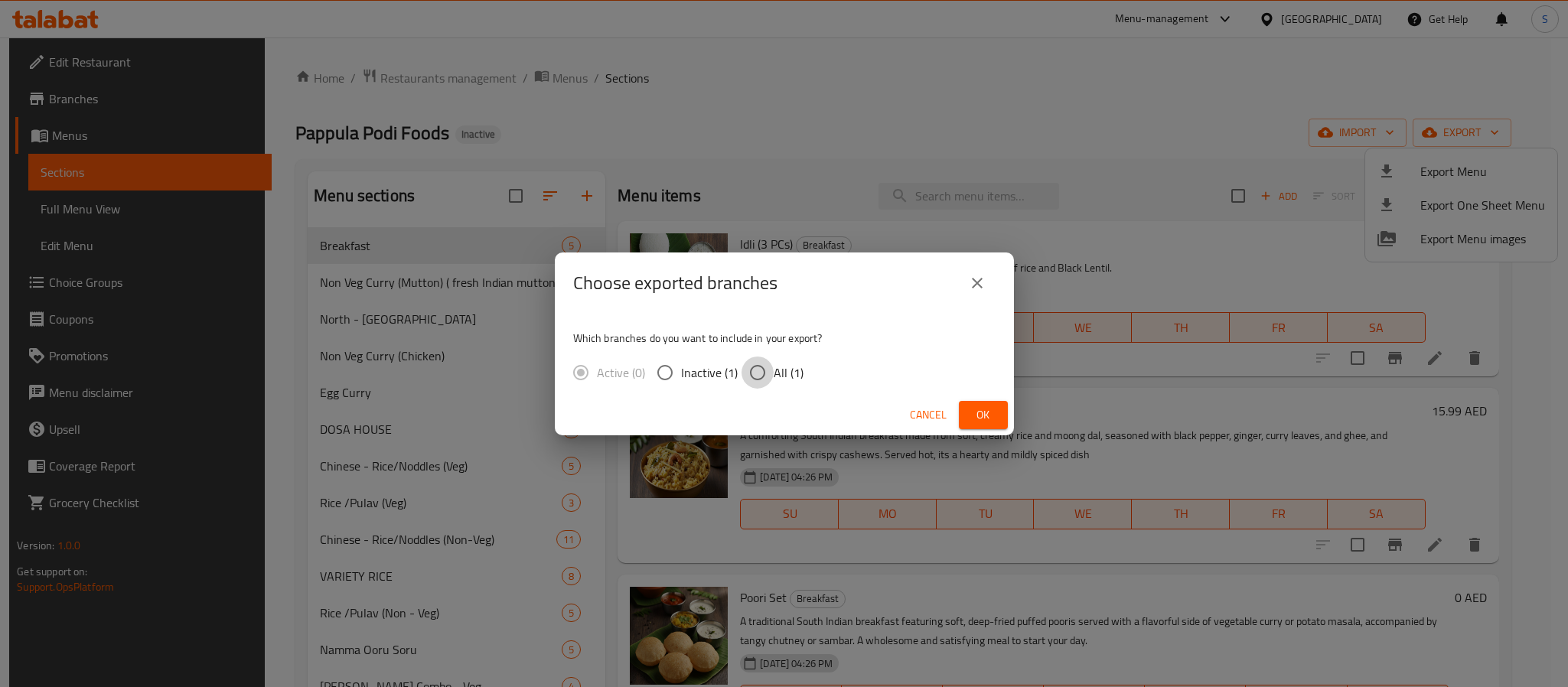
click at [751, 368] on input "All (1)" at bounding box center [757, 372] width 32 height 32
radio input "true"
click at [976, 422] on span "Ok" at bounding box center [983, 415] width 24 height 19
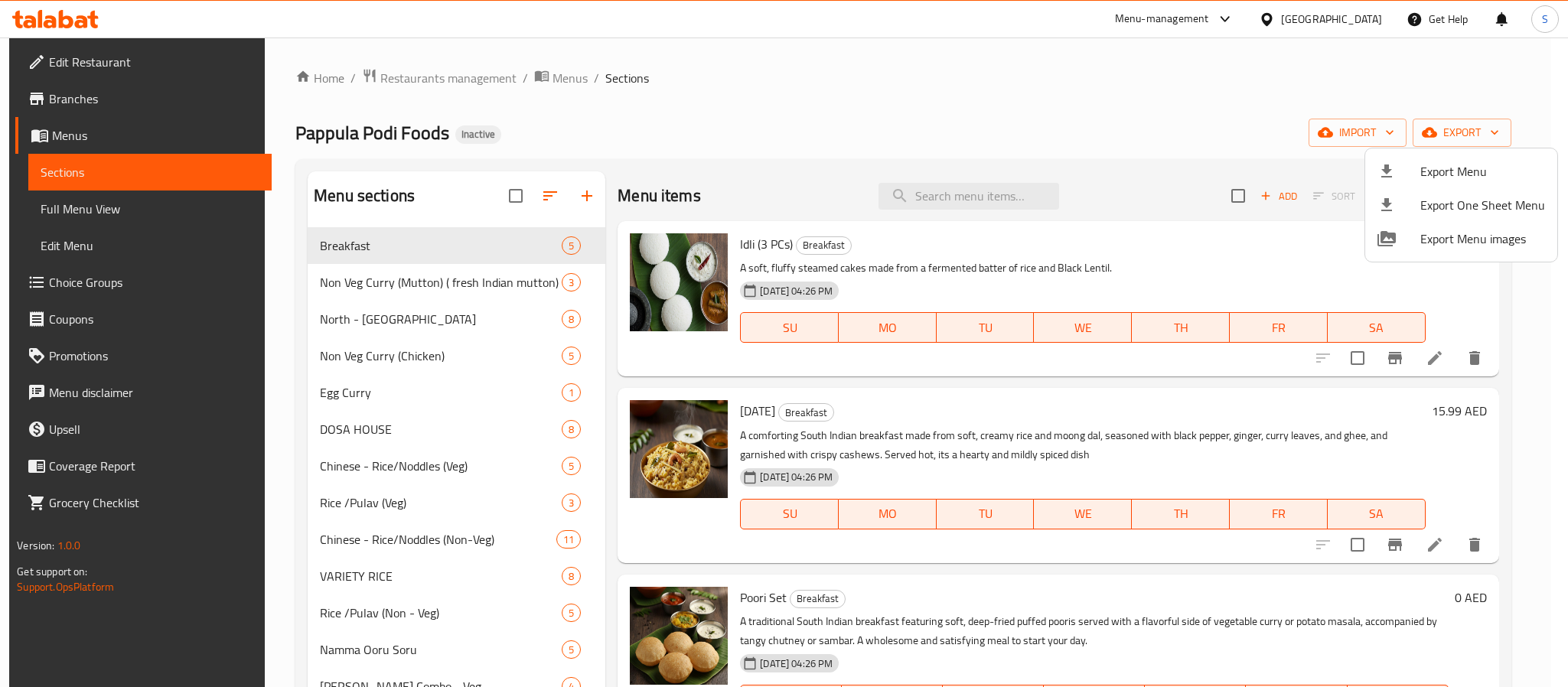
drag, startPoint x: 847, startPoint y: 99, endPoint x: 821, endPoint y: 99, distance: 26.0
click at [847, 99] on div at bounding box center [784, 343] width 1568 height 687
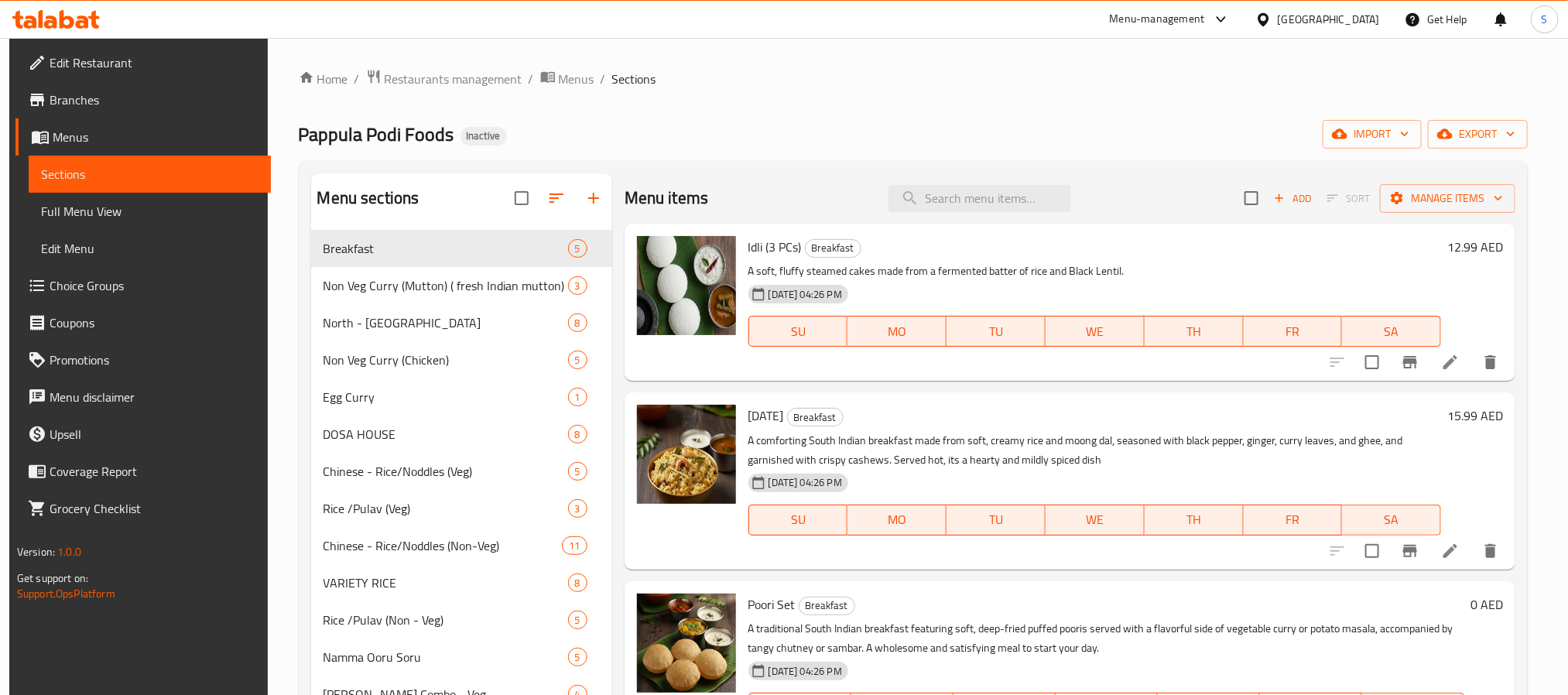
click at [146, 94] on span "Branches" at bounding box center [154, 100] width 209 height 19
